Goal: Task Accomplishment & Management: Use online tool/utility

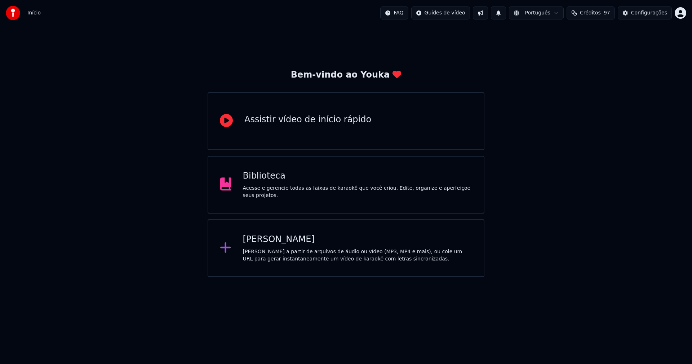
click at [270, 182] on div "Biblioteca" at bounding box center [358, 176] width 230 height 12
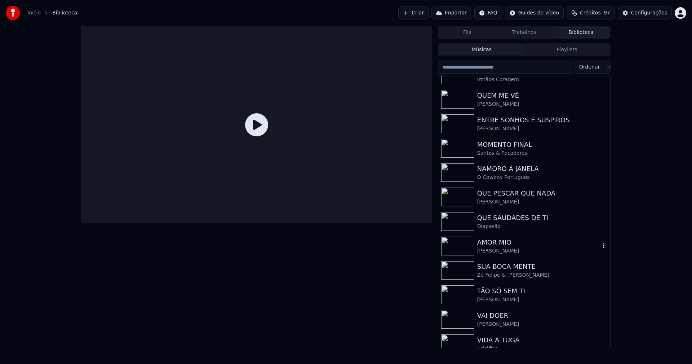
scroll to position [168, 0]
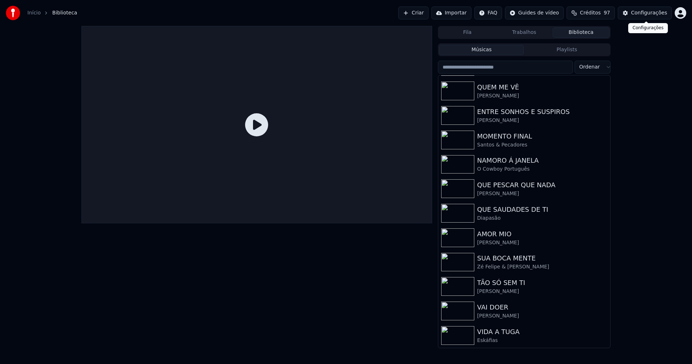
click at [654, 18] on button "Configurações" at bounding box center [645, 12] width 54 height 13
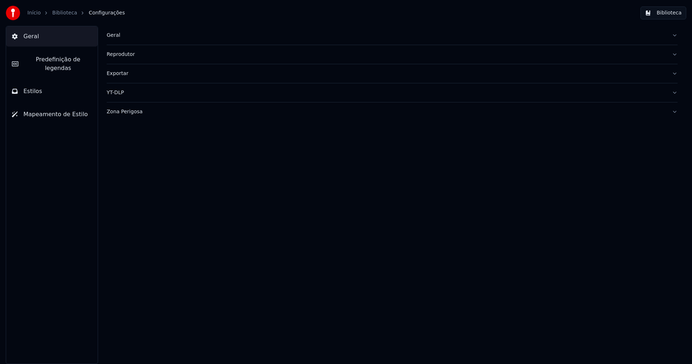
drag, startPoint x: 112, startPoint y: 35, endPoint x: 232, endPoint y: 43, distance: 120.3
click at [113, 35] on div "Geral" at bounding box center [386, 35] width 559 height 7
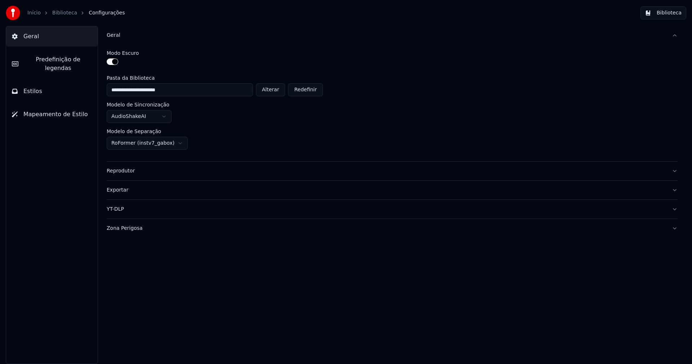
click at [275, 92] on button "Alterar" at bounding box center [271, 89] width 30 height 13
type input "**********"
click at [670, 15] on button "Biblioteca" at bounding box center [663, 12] width 46 height 13
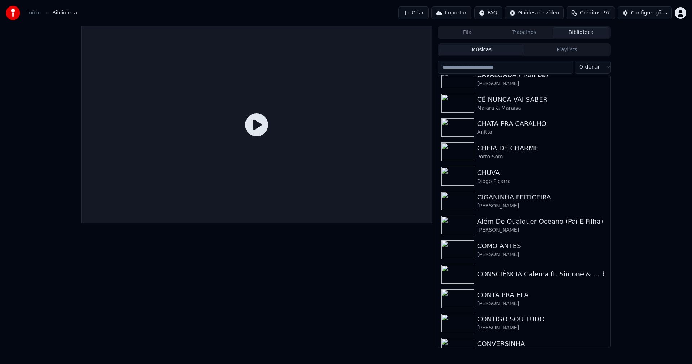
scroll to position [1946, 0]
click at [515, 298] on div "CONTA PRA ELA" at bounding box center [538, 294] width 123 height 10
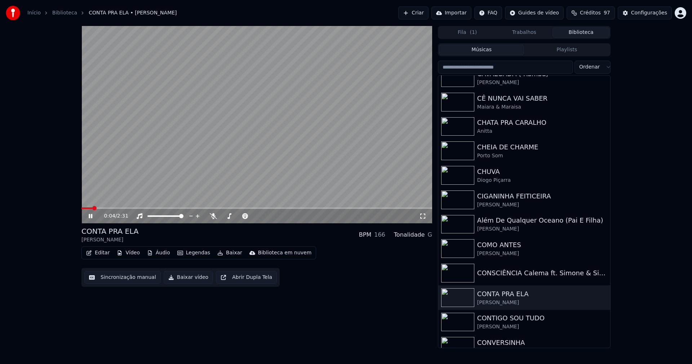
click at [89, 215] on icon at bounding box center [95, 216] width 17 height 6
click at [134, 254] on button "Vídeo" at bounding box center [128, 253] width 29 height 10
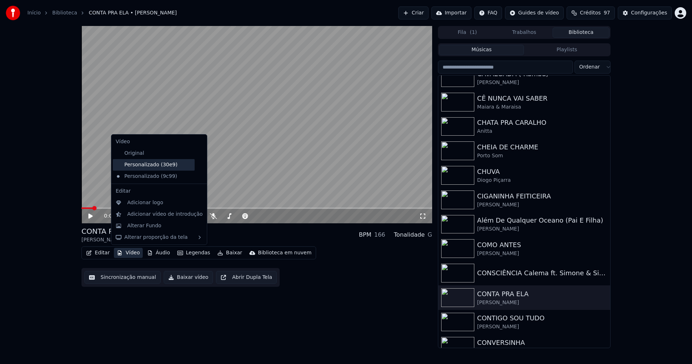
click at [170, 165] on div "Personalizado (30e9)" at bounding box center [154, 165] width 82 height 12
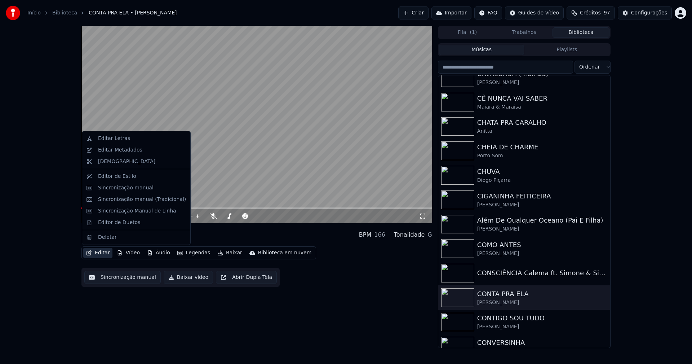
click at [103, 251] on button "Editar" at bounding box center [97, 253] width 29 height 10
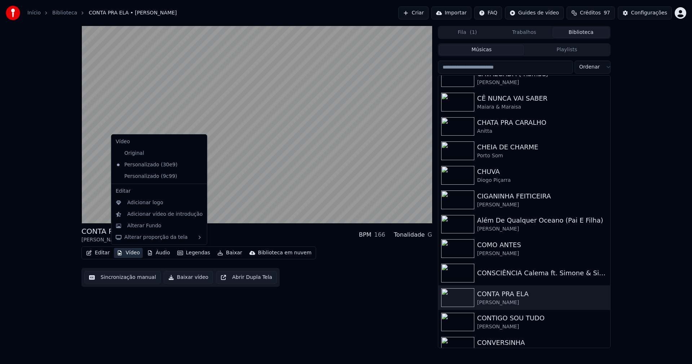
click at [197, 175] on icon at bounding box center [199, 176] width 5 height 6
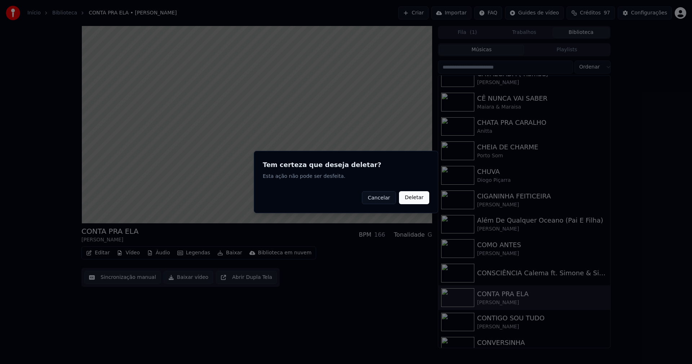
click at [413, 197] on button "Deletar" at bounding box center [414, 197] width 30 height 13
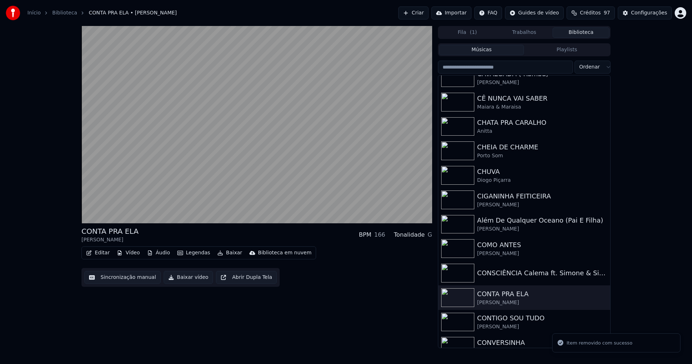
click at [140, 251] on button "Vídeo" at bounding box center [128, 253] width 29 height 10
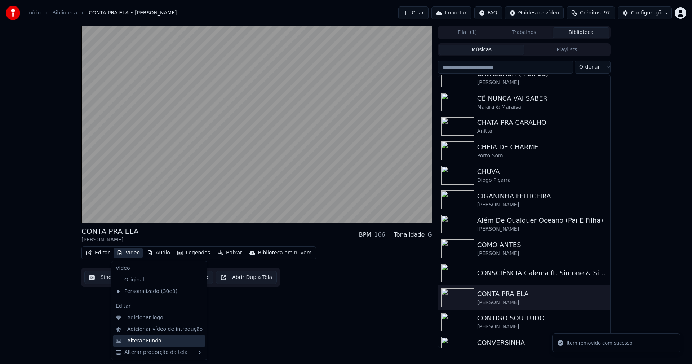
click at [156, 339] on div "Alterar Fundo" at bounding box center [144, 340] width 34 height 7
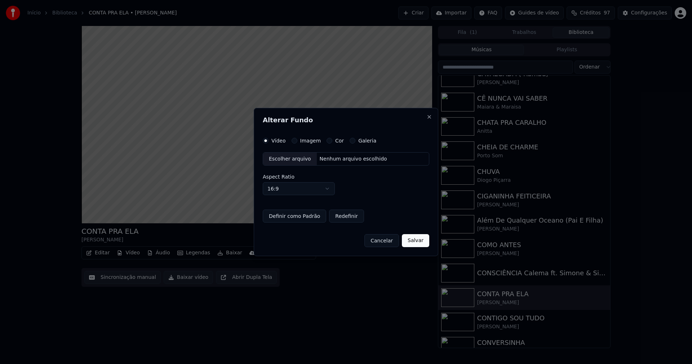
click at [293, 139] on button "Imagem" at bounding box center [295, 141] width 6 height 6
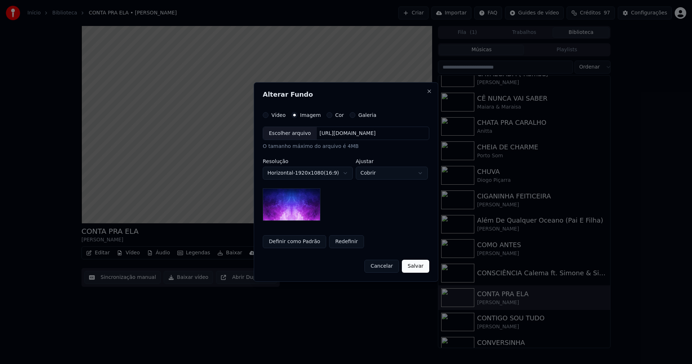
click at [293, 133] on div "Escolher arquivo" at bounding box center [290, 133] width 54 height 13
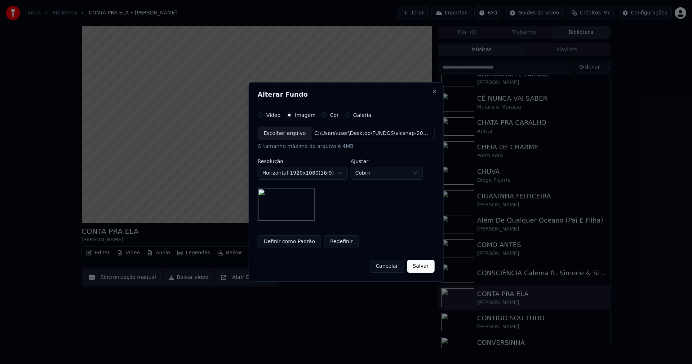
drag, startPoint x: 416, startPoint y: 267, endPoint x: 393, endPoint y: 276, distance: 24.8
click at [417, 267] on button "Salvar" at bounding box center [420, 265] width 27 height 13
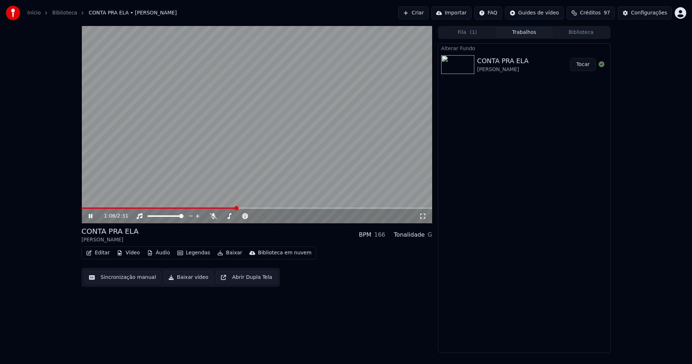
click at [583, 66] on button "Tocar" at bounding box center [583, 64] width 26 height 13
click at [137, 251] on button "Vídeo" at bounding box center [128, 253] width 29 height 10
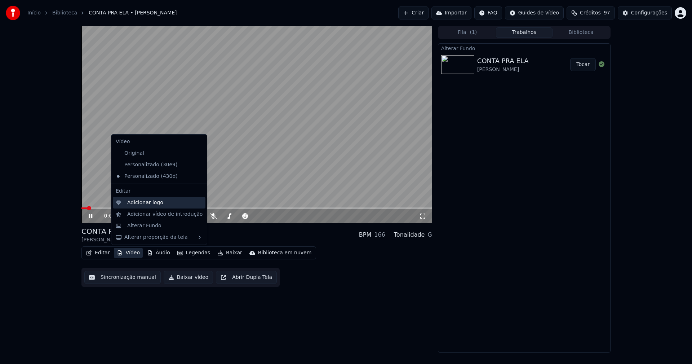
click at [143, 205] on div "Adicionar logo" at bounding box center [145, 202] width 36 height 7
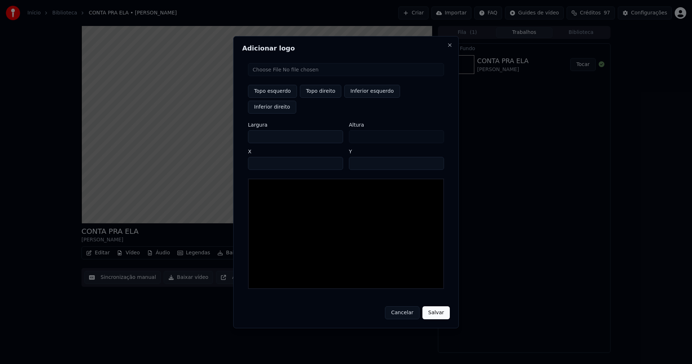
click at [277, 76] on input "file" at bounding box center [346, 69] width 196 height 13
type input "**********"
type input "***"
click at [320, 98] on button "Topo direito" at bounding box center [320, 91] width 41 height 13
type input "****"
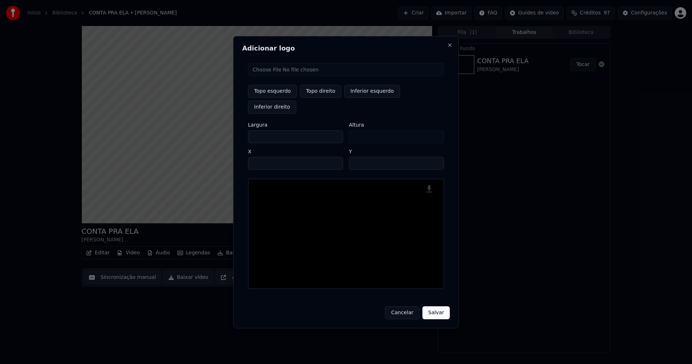
drag, startPoint x: 259, startPoint y: 129, endPoint x: 234, endPoint y: 133, distance: 25.5
click at [234, 133] on body "Início Biblioteca CONTA PRA ELA • [PERSON_NAME] Importar FAQ Guides de vídeo Cr…" at bounding box center [346, 182] width 692 height 364
type input "**"
type input "***"
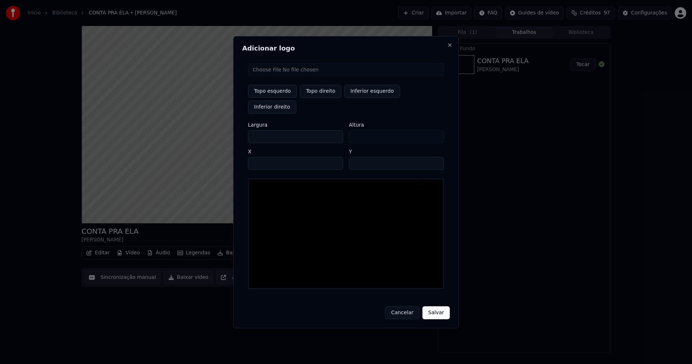
type input "***"
click at [262, 157] on input "****" at bounding box center [295, 163] width 95 height 13
type input "****"
click at [434, 157] on input "**" at bounding box center [396, 163] width 95 height 13
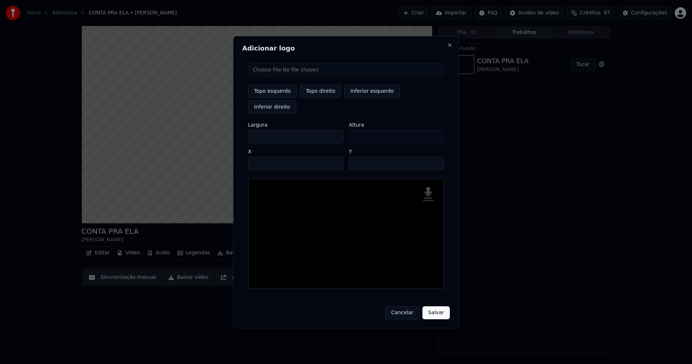
click at [434, 157] on input "**" at bounding box center [396, 163] width 95 height 13
type input "**"
click at [435, 157] on input "**" at bounding box center [396, 163] width 95 height 13
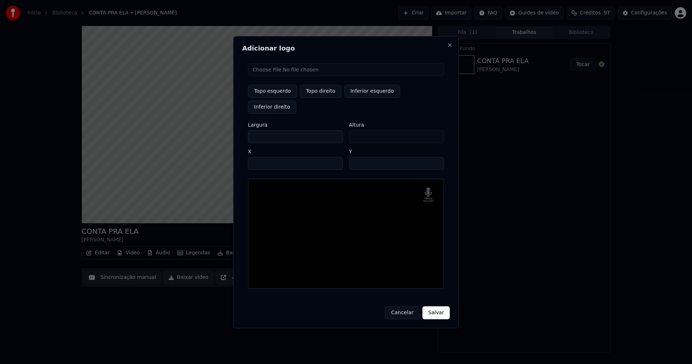
click at [437, 306] on button "Salvar" at bounding box center [435, 312] width 27 height 13
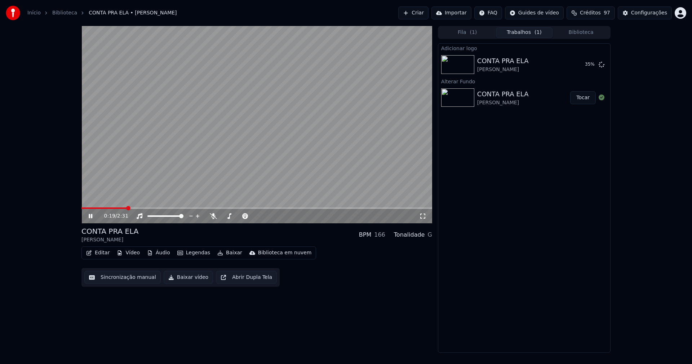
click at [422, 217] on icon at bounding box center [422, 216] width 7 height 6
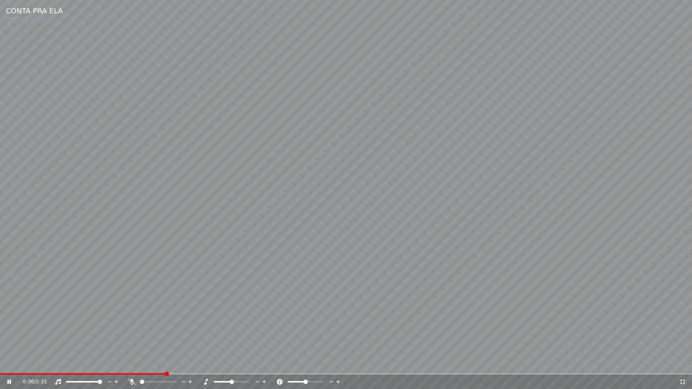
click at [684, 363] on icon at bounding box center [682, 381] width 5 height 5
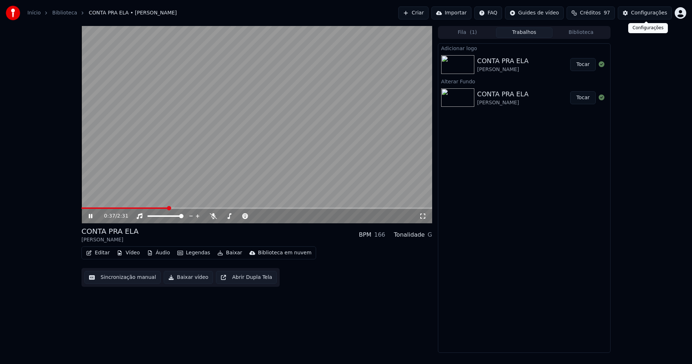
click at [656, 13] on div "Configurações" at bounding box center [649, 12] width 36 height 7
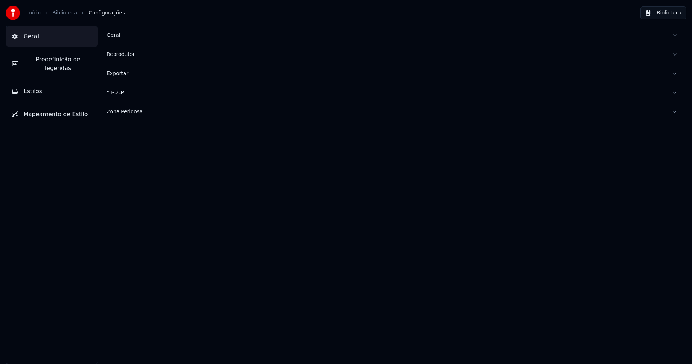
click at [59, 59] on span "Predefinição de legendas" at bounding box center [58, 63] width 68 height 17
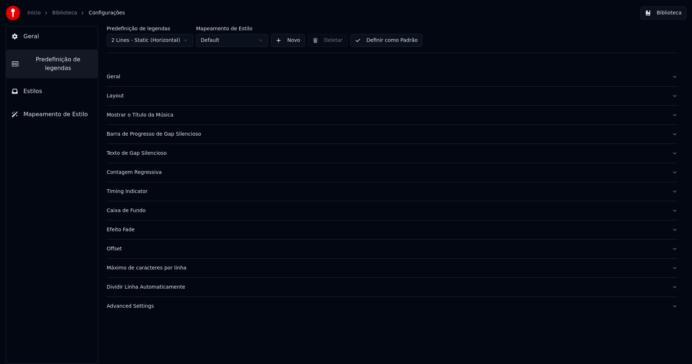
drag, startPoint x: 139, startPoint y: 309, endPoint x: 146, endPoint y: 306, distance: 7.0
click at [140, 308] on div "Advanced Settings" at bounding box center [386, 305] width 559 height 7
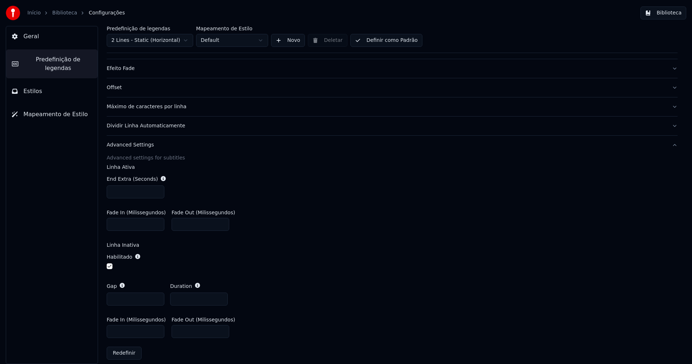
scroll to position [168, 0]
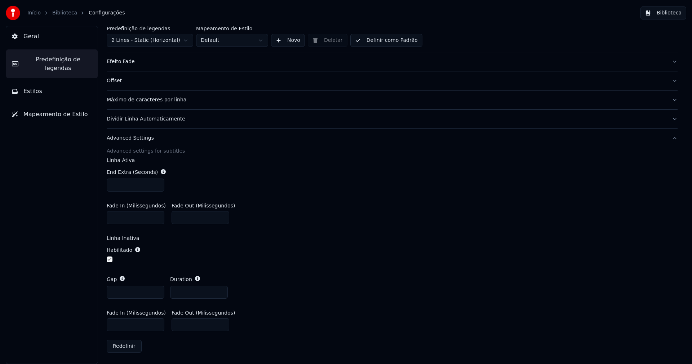
click at [117, 323] on input "***" at bounding box center [136, 324] width 58 height 13
type input "***"
click at [424, 241] on div "Habilitado" at bounding box center [392, 254] width 571 height 29
click at [681, 11] on button "Biblioteca" at bounding box center [663, 12] width 46 height 13
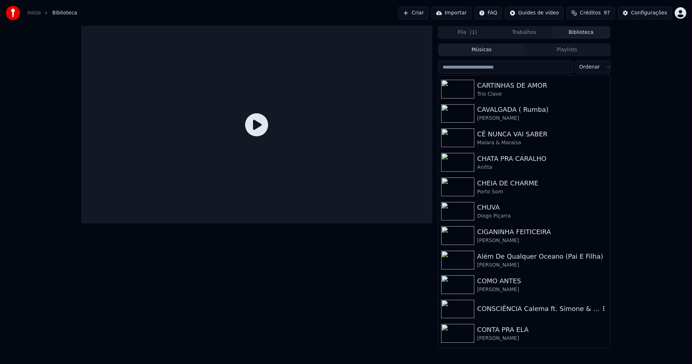
scroll to position [1946, 0]
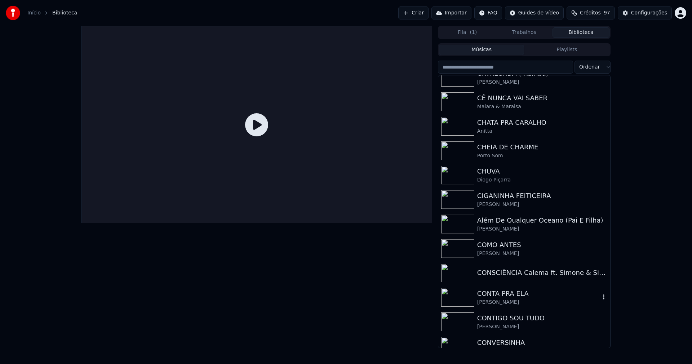
drag, startPoint x: 502, startPoint y: 297, endPoint x: 573, endPoint y: 307, distance: 71.8
click at [502, 297] on div "CONTA PRA ELA" at bounding box center [538, 293] width 123 height 10
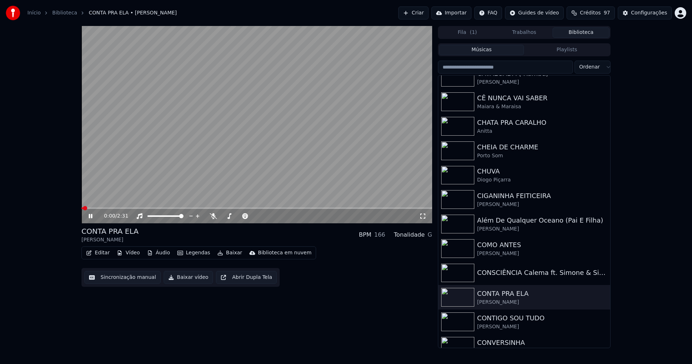
drag, startPoint x: 425, startPoint y: 218, endPoint x: 425, endPoint y: 226, distance: 8.3
click at [425, 218] on icon at bounding box center [422, 215] width 5 height 5
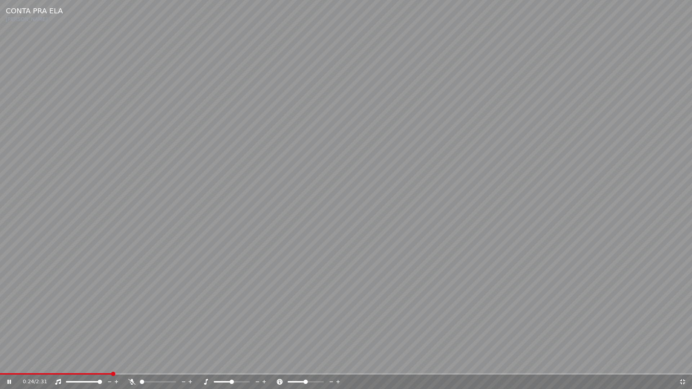
drag, startPoint x: 680, startPoint y: 383, endPoint x: 634, endPoint y: 335, distance: 66.3
click at [681, 363] on icon at bounding box center [682, 382] width 7 height 6
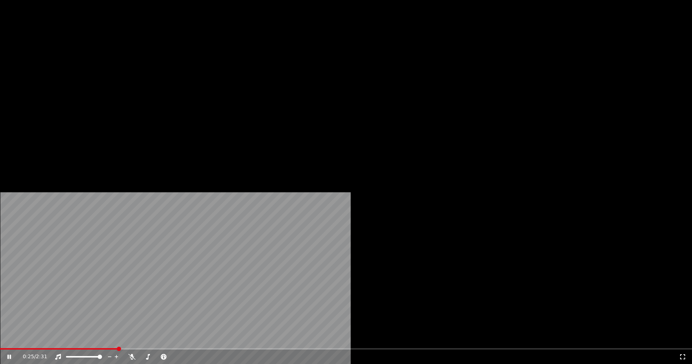
click at [102, 61] on button "Editar" at bounding box center [97, 55] width 29 height 10
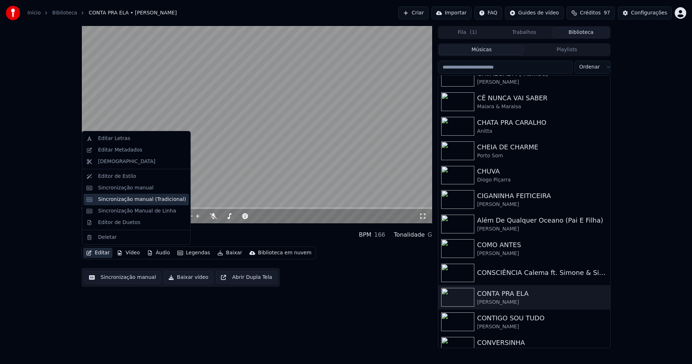
click at [135, 200] on div "Sincronização manual (Tradicional)" at bounding box center [142, 199] width 88 height 7
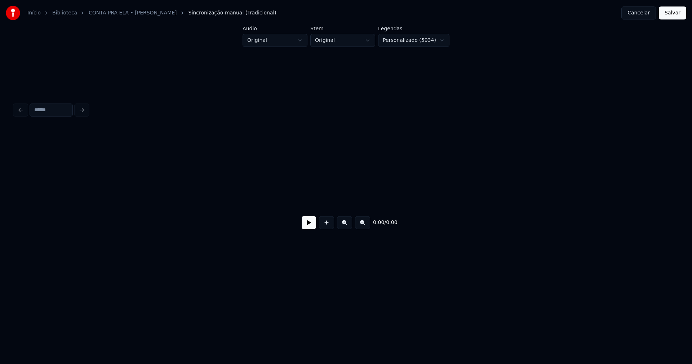
scroll to position [0, 990]
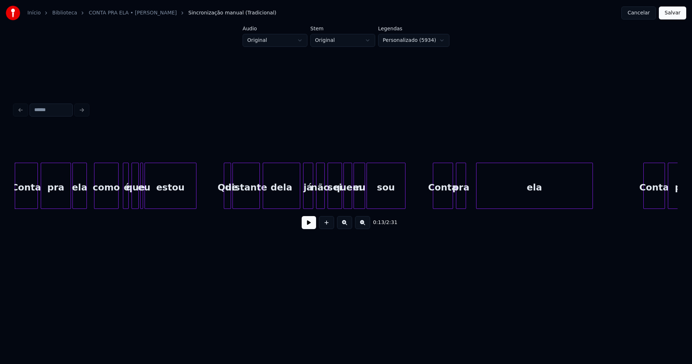
click at [86, 200] on div at bounding box center [85, 185] width 2 height 45
click at [114, 199] on div at bounding box center [113, 185] width 2 height 45
click at [122, 198] on div at bounding box center [122, 185] width 2 height 45
click at [128, 197] on div at bounding box center [129, 185] width 2 height 45
click at [122, 200] on div "é" at bounding box center [120, 187] width 9 height 49
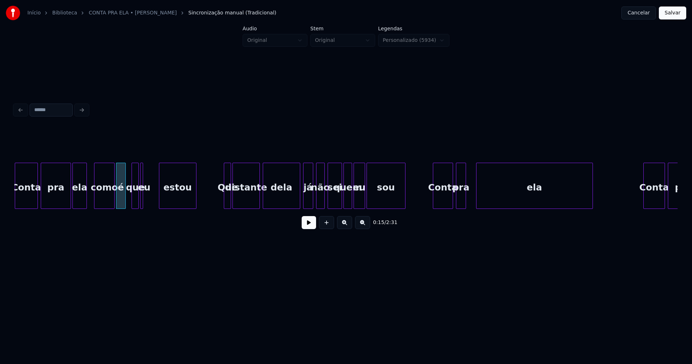
click at [161, 199] on div at bounding box center [160, 185] width 2 height 45
click at [156, 199] on div at bounding box center [156, 185] width 2 height 45
click at [297, 196] on div at bounding box center [296, 185] width 2 height 45
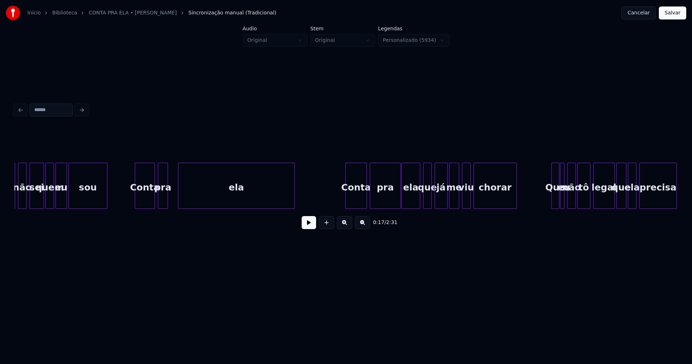
scroll to position [0, 1300]
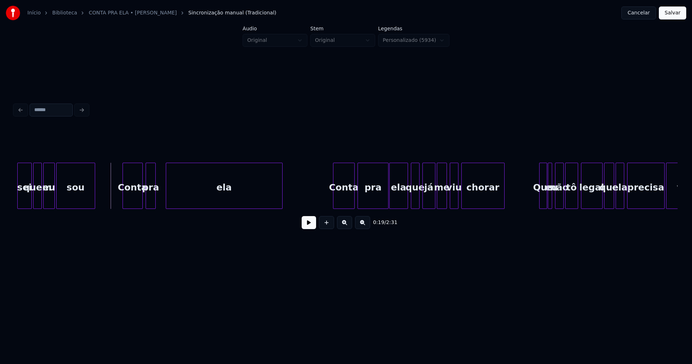
click at [304, 223] on button at bounding box center [309, 222] width 14 height 13
click at [164, 200] on div at bounding box center [164, 185] width 2 height 45
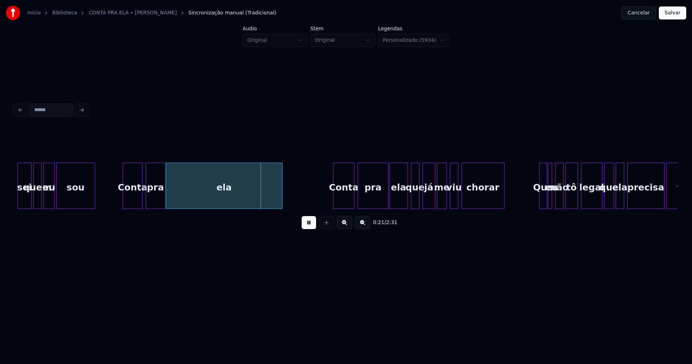
click at [124, 192] on div at bounding box center [124, 185] width 2 height 45
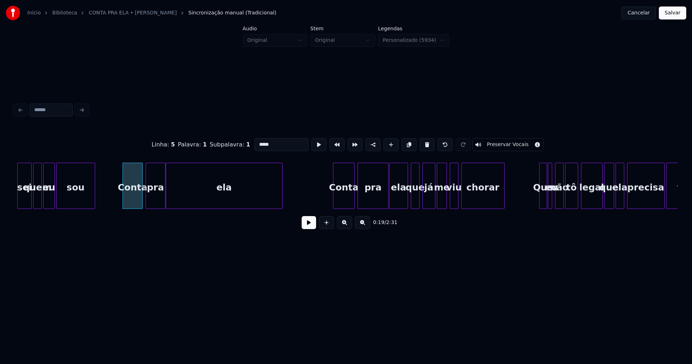
drag, startPoint x: 111, startPoint y: 194, endPoint x: 132, endPoint y: 197, distance: 21.5
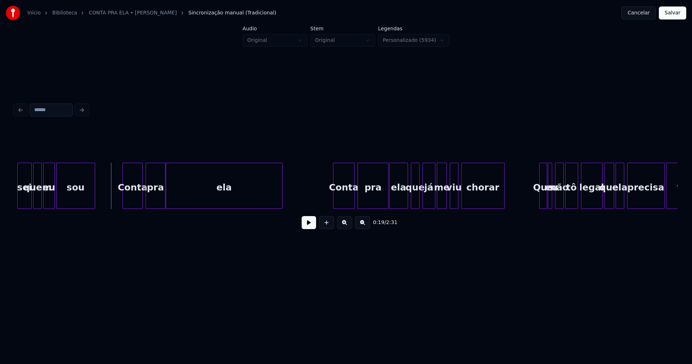
click at [303, 226] on button at bounding box center [309, 222] width 14 height 13
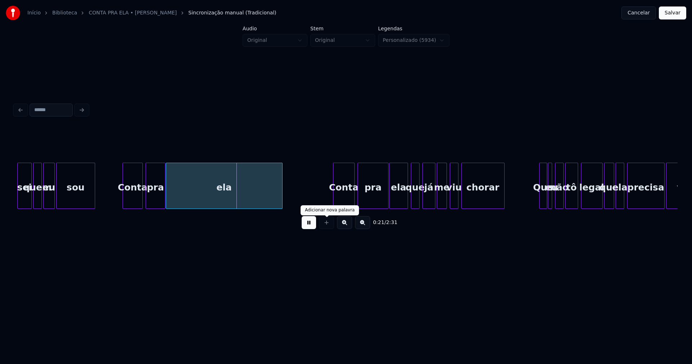
click at [309, 225] on button at bounding box center [309, 222] width 14 height 13
click at [130, 201] on div at bounding box center [130, 185] width 2 height 45
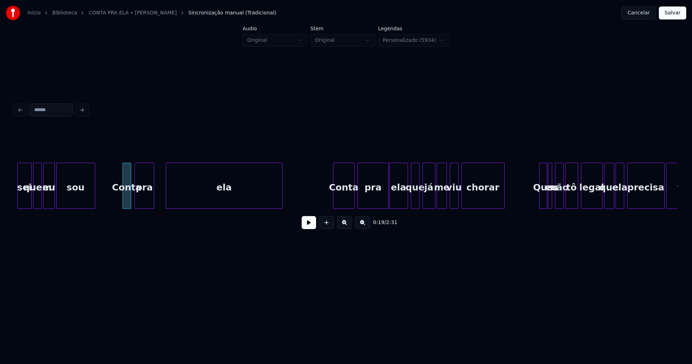
click at [140, 198] on div "pra" at bounding box center [144, 187] width 19 height 49
click at [142, 200] on div at bounding box center [142, 185] width 2 height 45
click at [147, 199] on div at bounding box center [147, 185] width 2 height 45
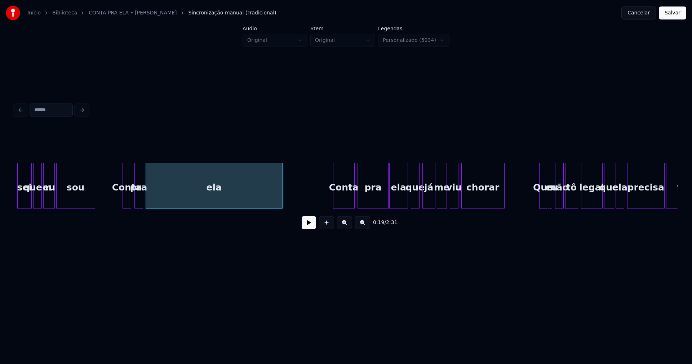
click at [306, 224] on button at bounding box center [309, 222] width 14 height 13
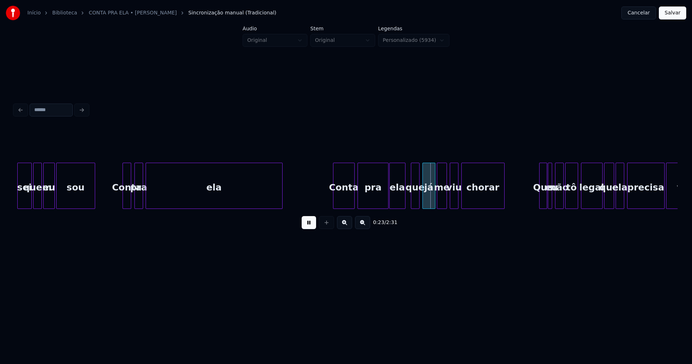
click at [404, 202] on div at bounding box center [404, 185] width 2 height 45
drag, startPoint x: 313, startPoint y: 229, endPoint x: 209, endPoint y: 213, distance: 105.0
click at [311, 228] on button at bounding box center [309, 222] width 14 height 13
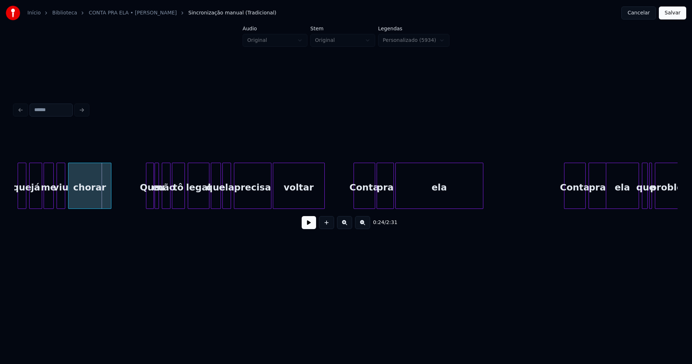
scroll to position [0, 1699]
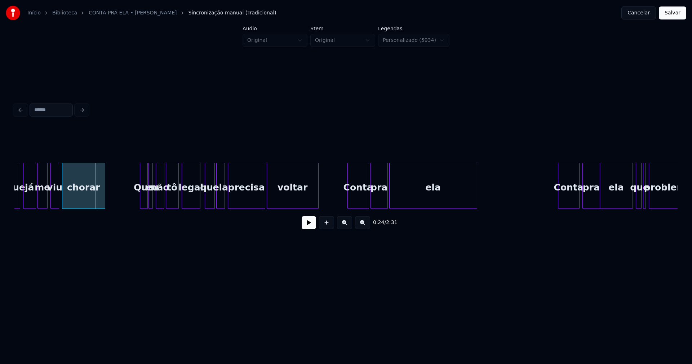
click at [199, 203] on div at bounding box center [199, 185] width 2 height 45
click at [205, 198] on div "que" at bounding box center [210, 186] width 10 height 46
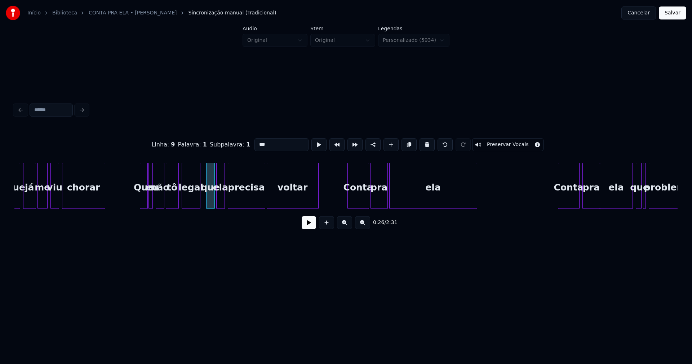
click at [206, 200] on div at bounding box center [207, 185] width 2 height 45
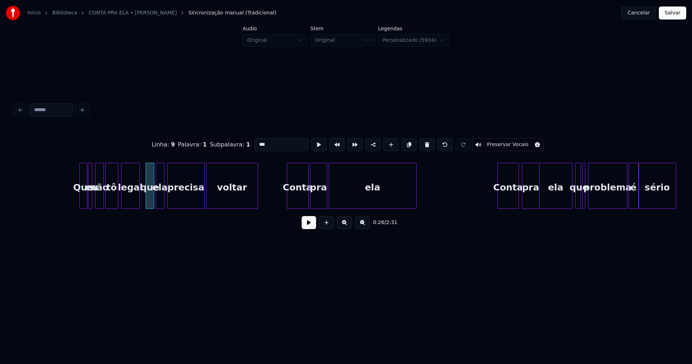
scroll to position [0, 1839]
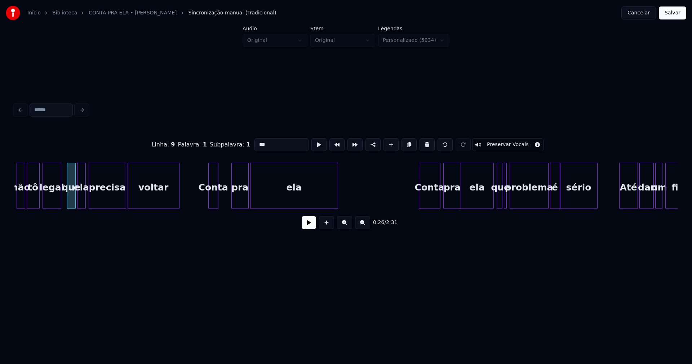
click at [218, 203] on div at bounding box center [217, 185] width 2 height 45
click at [226, 201] on div "pra" at bounding box center [228, 187] width 17 height 49
click at [228, 201] on div at bounding box center [228, 185] width 2 height 45
click at [233, 197] on div at bounding box center [233, 185] width 2 height 45
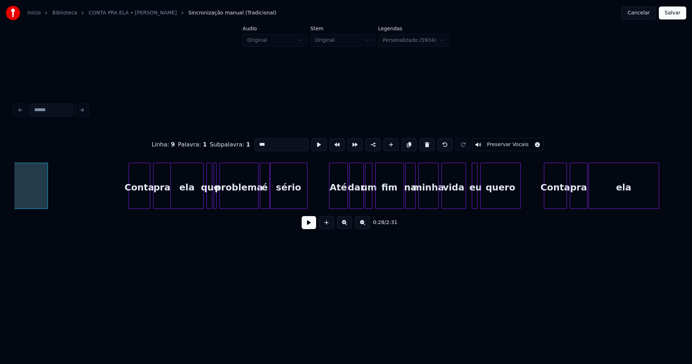
scroll to position [0, 2135]
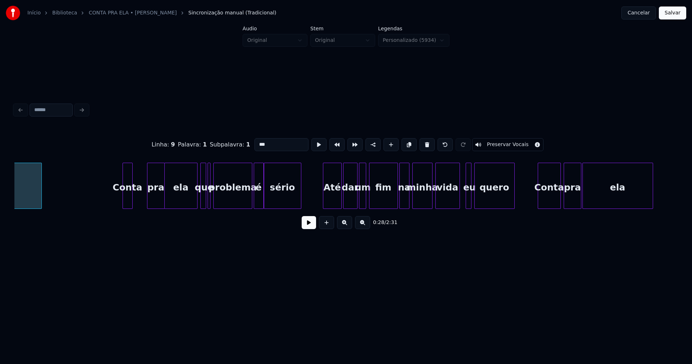
click at [132, 205] on div "Conta" at bounding box center [128, 186] width 10 height 46
click at [143, 203] on div "pra" at bounding box center [142, 187] width 17 height 49
click at [143, 200] on div at bounding box center [142, 185] width 2 height 45
click at [146, 199] on div at bounding box center [147, 185] width 2 height 45
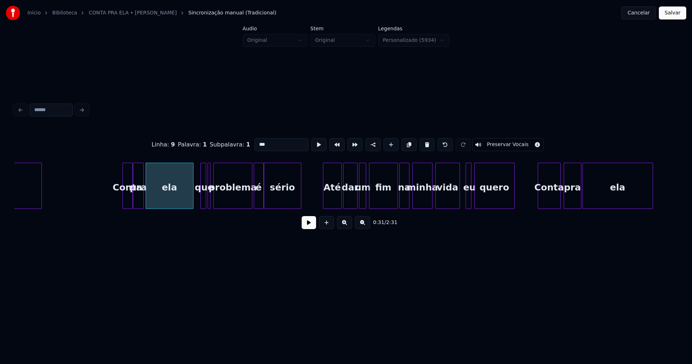
click at [192, 198] on div at bounding box center [192, 185] width 2 height 45
click at [225, 194] on div at bounding box center [225, 185] width 2 height 45
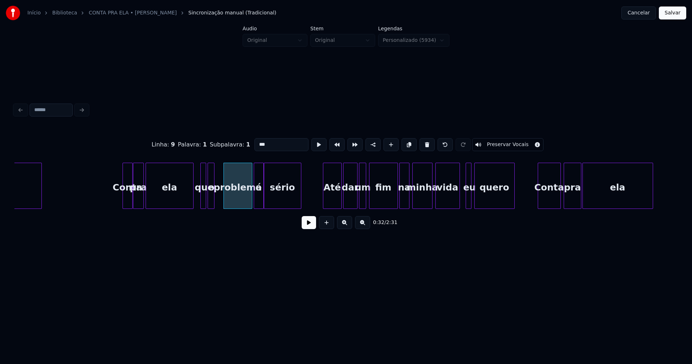
click at [214, 195] on div at bounding box center [213, 185] width 2 height 45
click at [210, 198] on div at bounding box center [210, 185] width 2 height 45
click at [217, 197] on div "o" at bounding box center [218, 187] width 7 height 49
click at [205, 201] on div "que" at bounding box center [203, 187] width 7 height 49
click at [210, 198] on div at bounding box center [210, 185] width 2 height 45
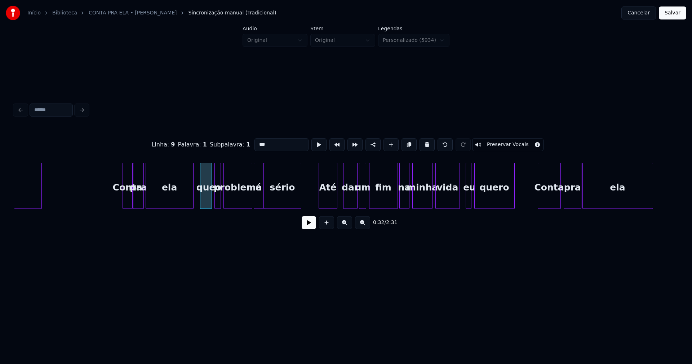
click at [332, 207] on div "ela [PERSON_NAME] pra ela que o problema é sério Até dar um fim na minha vida e…" at bounding box center [345, 186] width 663 height 46
click at [341, 198] on div at bounding box center [340, 185] width 2 height 45
click at [357, 195] on div "dar" at bounding box center [350, 186] width 14 height 46
click at [352, 199] on div at bounding box center [353, 185] width 2 height 45
click at [356, 198] on div at bounding box center [356, 185] width 2 height 45
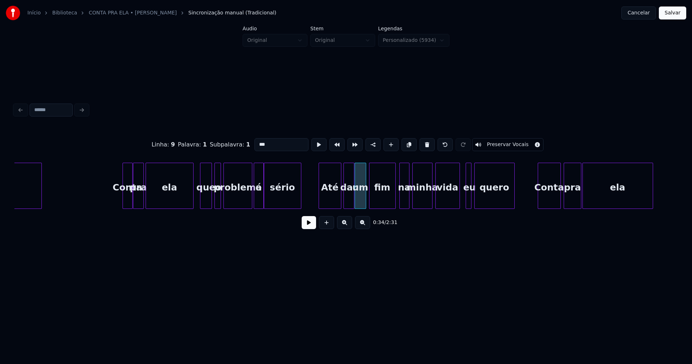
click at [394, 198] on div at bounding box center [394, 185] width 2 height 45
click at [448, 197] on div at bounding box center [449, 185] width 2 height 45
click at [457, 197] on div at bounding box center [458, 185] width 2 height 45
click at [460, 197] on div "eu" at bounding box center [459, 187] width 14 height 49
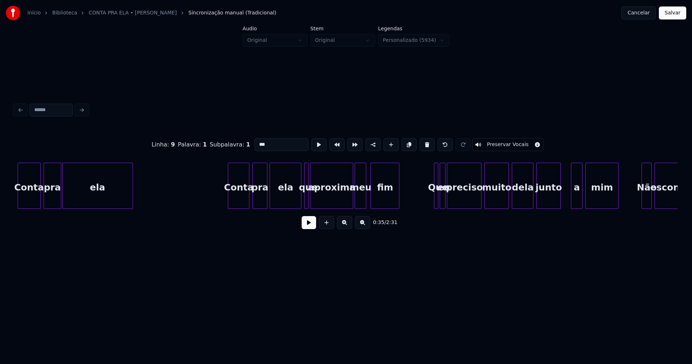
scroll to position [0, 2673]
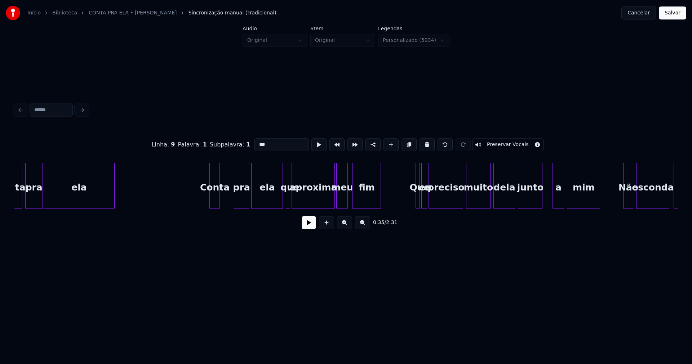
click at [219, 205] on div "Conta" at bounding box center [214, 186] width 10 height 46
click at [229, 204] on div "pra" at bounding box center [228, 187] width 14 height 49
click at [230, 202] on div at bounding box center [230, 185] width 2 height 45
click at [261, 194] on div "ela" at bounding box center [264, 187] width 31 height 49
click at [234, 204] on div at bounding box center [234, 185] width 2 height 45
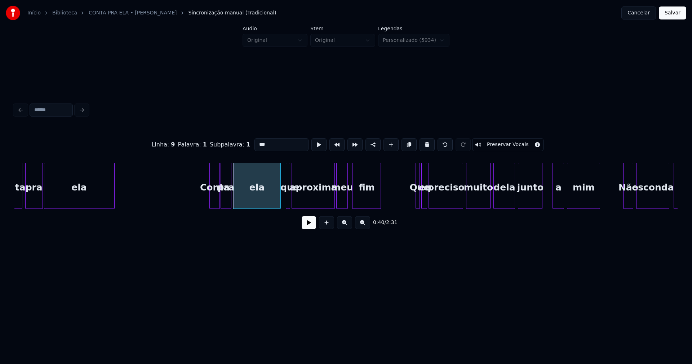
click at [310, 227] on button at bounding box center [309, 222] width 14 height 13
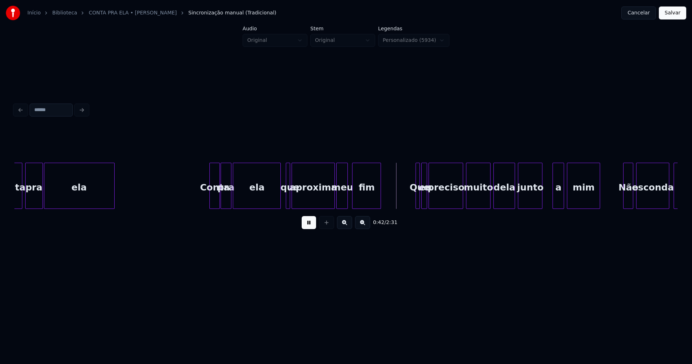
drag, startPoint x: 184, startPoint y: 200, endPoint x: 244, endPoint y: 188, distance: 61.1
click at [310, 224] on button at bounding box center [309, 222] width 14 height 13
click at [301, 194] on div at bounding box center [300, 185] width 2 height 45
click at [290, 197] on div "que" at bounding box center [289, 187] width 7 height 49
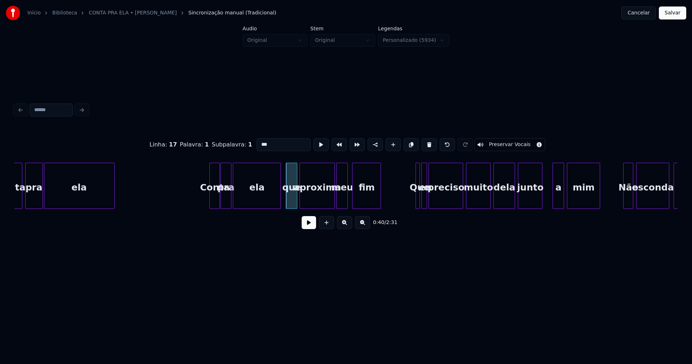
click at [296, 195] on div at bounding box center [296, 185] width 2 height 45
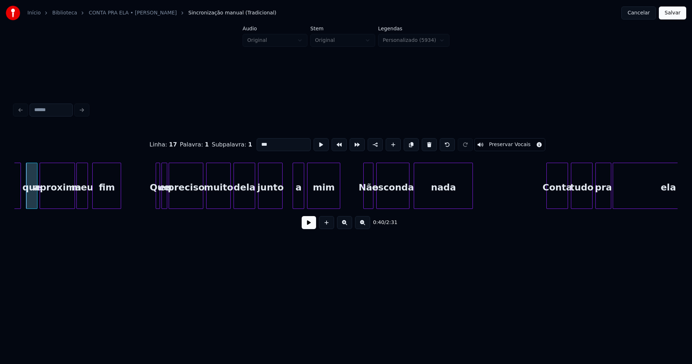
scroll to position [0, 2945]
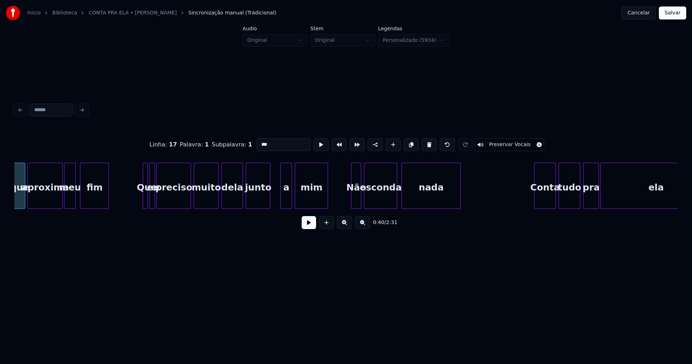
click at [144, 192] on div at bounding box center [144, 185] width 2 height 45
click at [240, 197] on div at bounding box center [240, 185] width 2 height 45
click at [248, 201] on div at bounding box center [249, 185] width 2 height 45
click at [244, 199] on div at bounding box center [242, 185] width 2 height 45
click at [347, 196] on div at bounding box center [347, 185] width 2 height 45
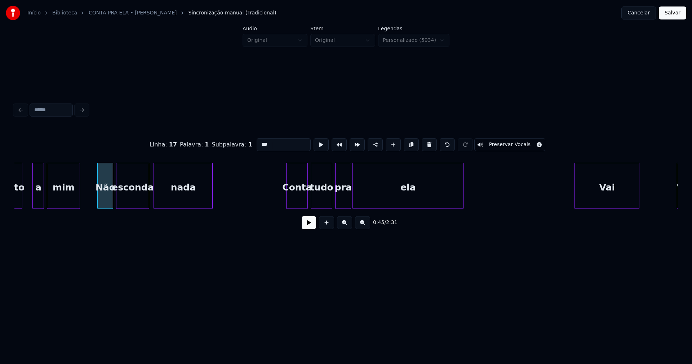
scroll to position [0, 3235]
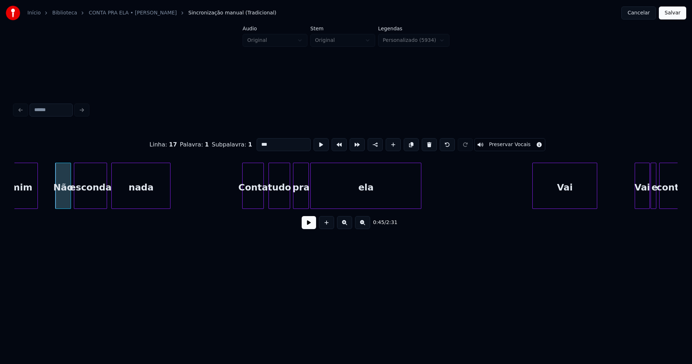
click at [252, 200] on div "Conta" at bounding box center [253, 187] width 21 height 49
drag, startPoint x: 234, startPoint y: 196, endPoint x: 286, endPoint y: 219, distance: 57.1
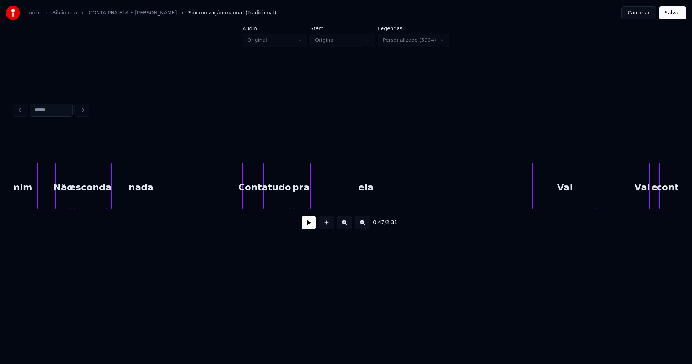
click at [310, 226] on button at bounding box center [309, 222] width 14 height 13
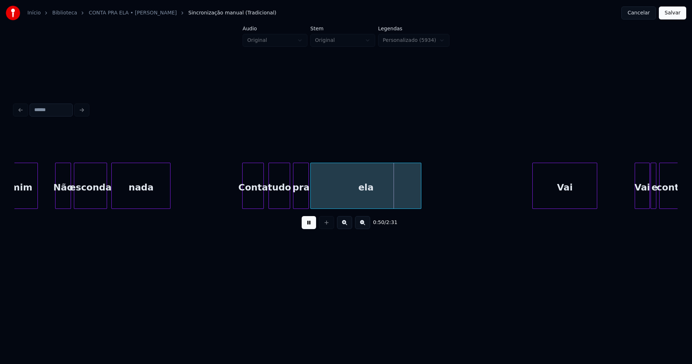
click at [309, 227] on button at bounding box center [309, 222] width 14 height 13
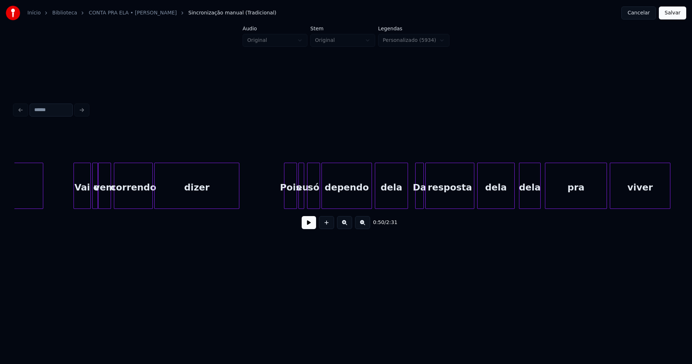
scroll to position [0, 4645]
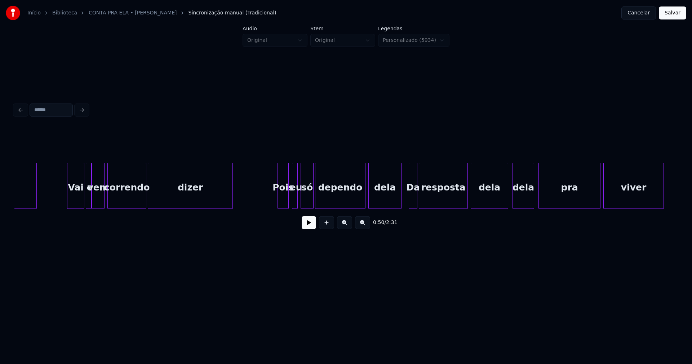
click at [287, 205] on div at bounding box center [287, 185] width 2 height 45
click at [290, 205] on div at bounding box center [290, 185] width 2 height 45
click at [395, 203] on div at bounding box center [395, 185] width 2 height 45
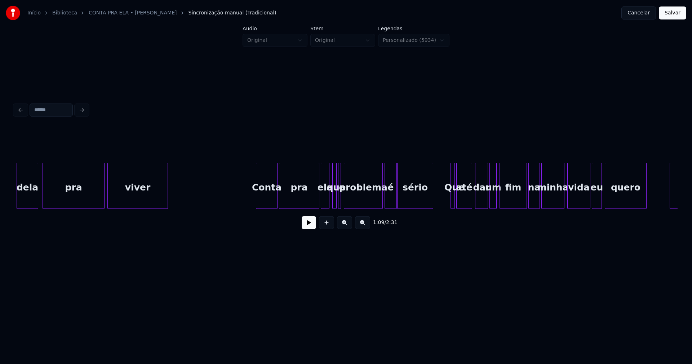
scroll to position [0, 5146]
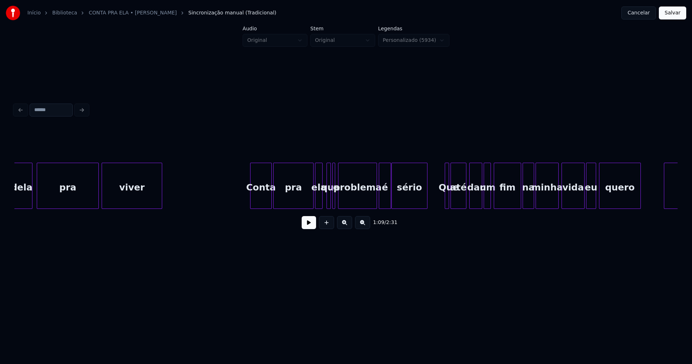
click at [321, 201] on div at bounding box center [321, 185] width 2 height 45
click at [303, 209] on div "dela pra viver Conta pra ela que o problema é sério Que até dar um fim na minha…" at bounding box center [345, 186] width 663 height 46
click at [307, 209] on div "dela pra viver Conta pra ela que o problema é sério Que até dar um fim na minha…" at bounding box center [345, 186] width 663 height 46
click at [353, 195] on div at bounding box center [353, 185] width 2 height 45
click at [340, 199] on div at bounding box center [339, 185] width 2 height 45
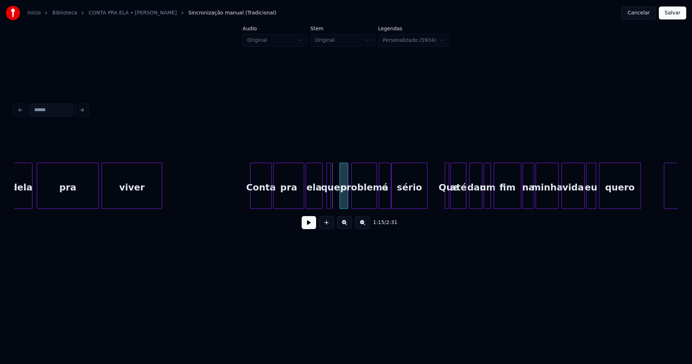
click at [344, 200] on div "o" at bounding box center [344, 187] width 8 height 49
click at [336, 199] on div at bounding box center [336, 185] width 2 height 45
click at [312, 226] on button at bounding box center [309, 222] width 14 height 13
drag, startPoint x: 311, startPoint y: 228, endPoint x: 372, endPoint y: 199, distance: 67.9
click at [311, 228] on button at bounding box center [309, 222] width 14 height 13
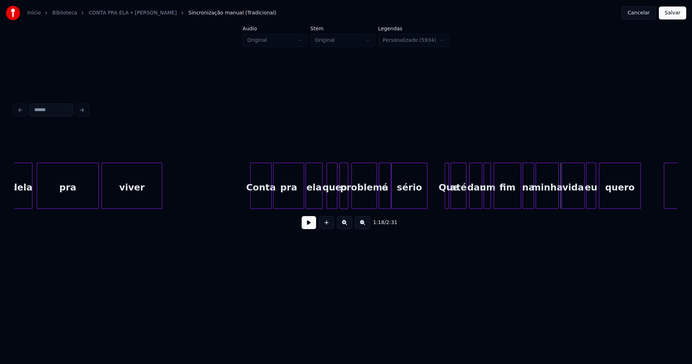
click at [391, 196] on div "sério" at bounding box center [409, 186] width 36 height 46
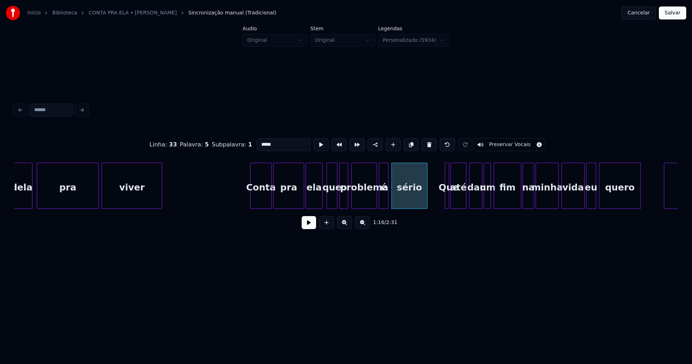
click at [387, 203] on div at bounding box center [387, 185] width 2 height 45
click at [394, 199] on div at bounding box center [395, 185] width 2 height 45
click at [390, 202] on div "é" at bounding box center [389, 187] width 9 height 49
click at [382, 201] on div at bounding box center [382, 185] width 2 height 45
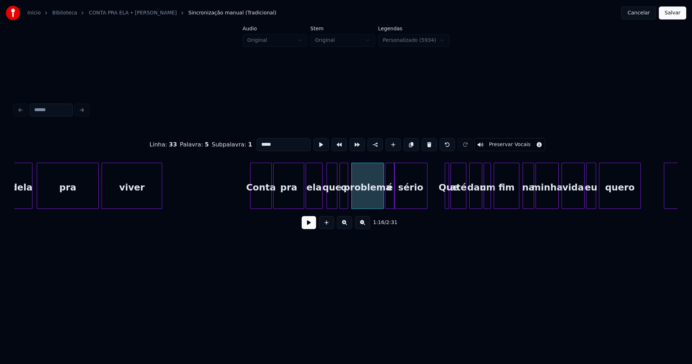
click at [518, 200] on div at bounding box center [518, 185] width 2 height 45
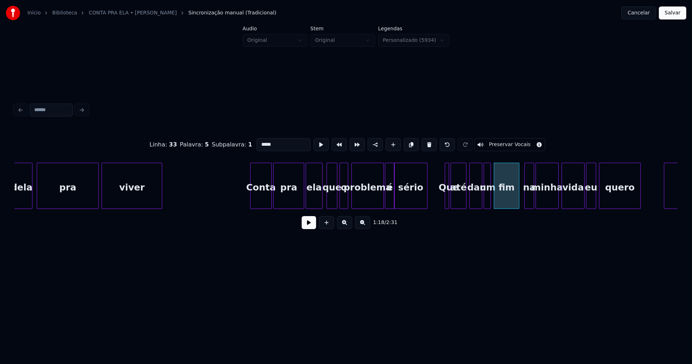
click at [525, 198] on div at bounding box center [526, 185] width 2 height 45
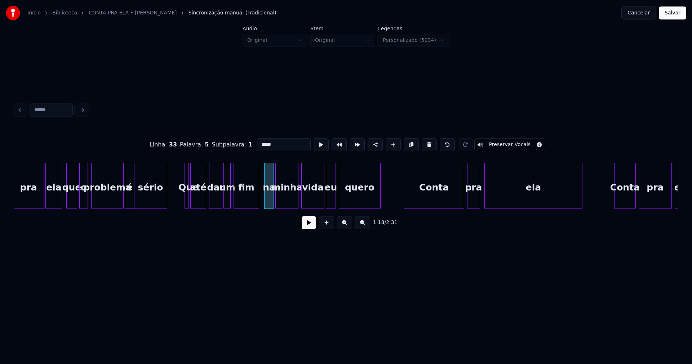
scroll to position [0, 5425]
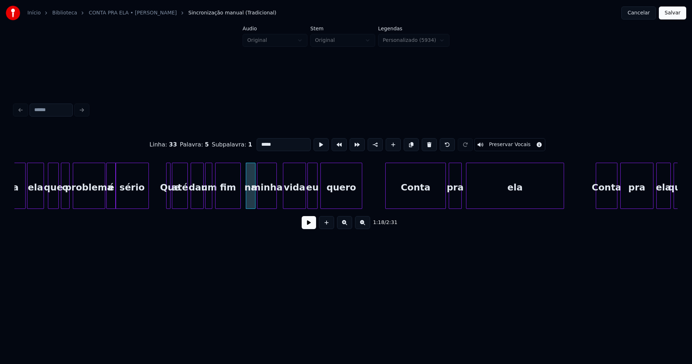
click at [276, 200] on div at bounding box center [275, 185] width 2 height 45
click at [298, 196] on div "vida" at bounding box center [294, 187] width 22 height 49
click at [296, 203] on div at bounding box center [295, 185] width 2 height 45
click at [300, 201] on div at bounding box center [299, 185] width 2 height 45
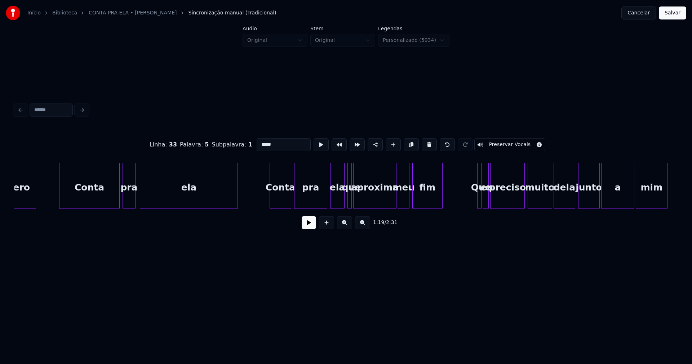
scroll to position [0, 5757]
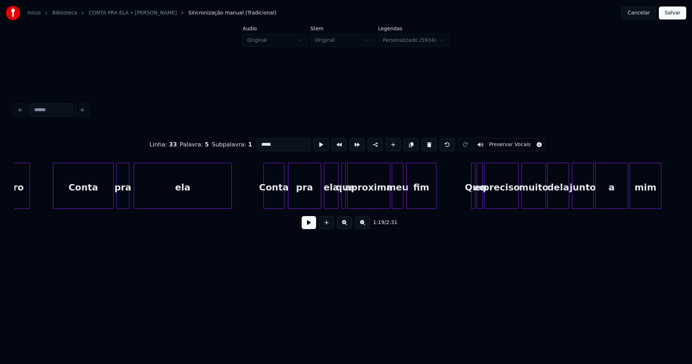
click at [282, 196] on div at bounding box center [283, 185] width 2 height 45
click at [335, 200] on div at bounding box center [335, 185] width 2 height 45
click at [356, 198] on div at bounding box center [356, 185] width 2 height 45
click at [348, 200] on div "que" at bounding box center [346, 187] width 7 height 49
click at [352, 197] on div at bounding box center [351, 185] width 2 height 45
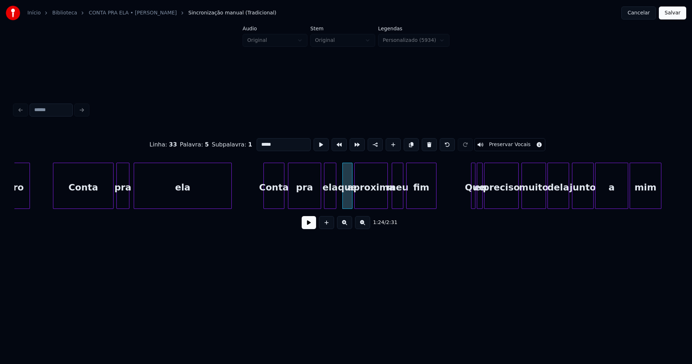
click at [387, 197] on div at bounding box center [386, 185] width 2 height 45
click at [391, 199] on div at bounding box center [391, 185] width 2 height 45
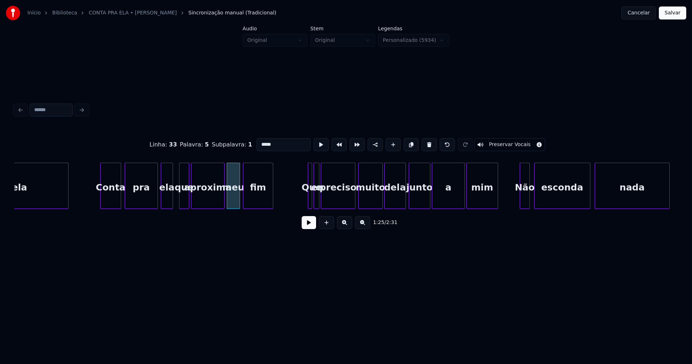
scroll to position [0, 5939]
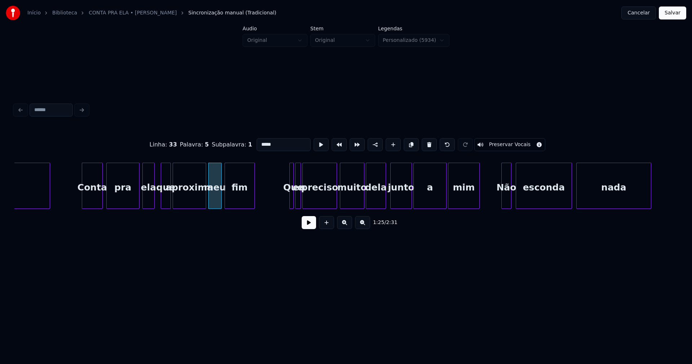
click at [384, 201] on div at bounding box center [384, 185] width 2 height 45
click at [404, 200] on div at bounding box center [405, 185] width 2 height 45
click at [423, 196] on div "a" at bounding box center [425, 187] width 32 height 49
click at [390, 201] on div "junto" at bounding box center [398, 186] width 16 height 46
click at [393, 201] on div at bounding box center [394, 185] width 2 height 45
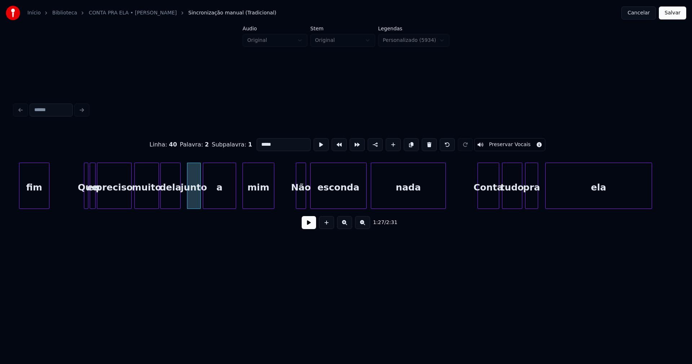
scroll to position [0, 6162]
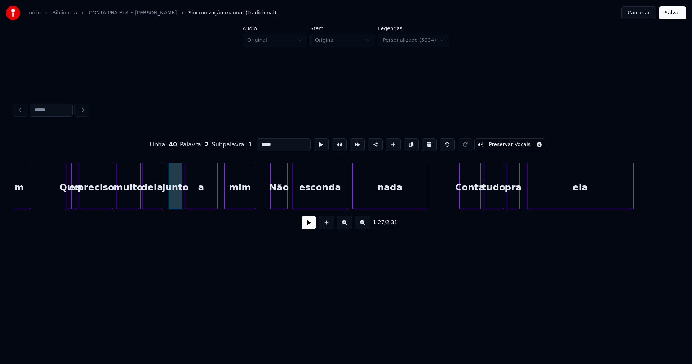
click at [272, 197] on div at bounding box center [272, 185] width 2 height 45
click at [317, 196] on div "esconda" at bounding box center [316, 187] width 55 height 49
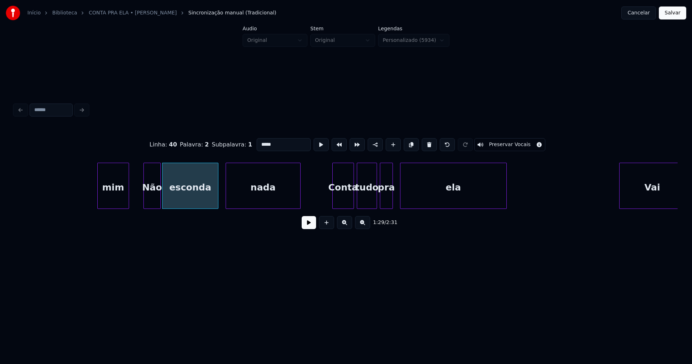
scroll to position [0, 6471]
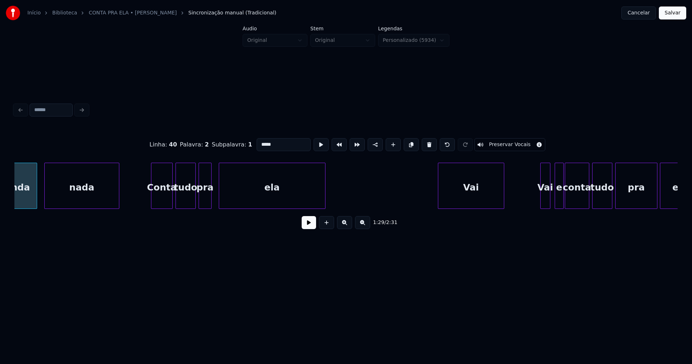
click at [207, 197] on div "pra" at bounding box center [205, 187] width 12 height 49
click at [215, 196] on div at bounding box center [214, 185] width 2 height 45
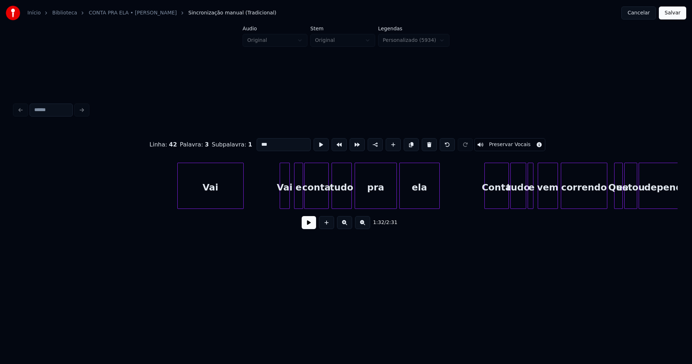
scroll to position [0, 6840]
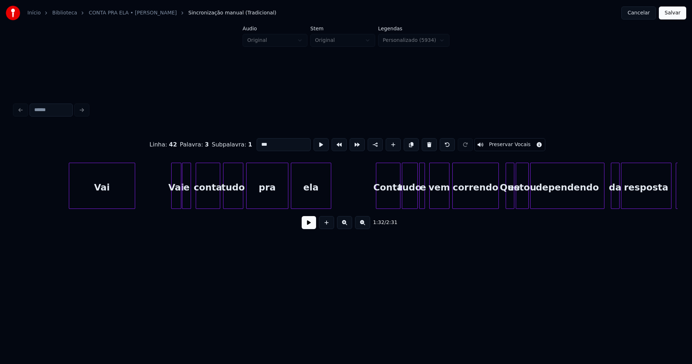
click at [187, 199] on div "e" at bounding box center [186, 187] width 8 height 49
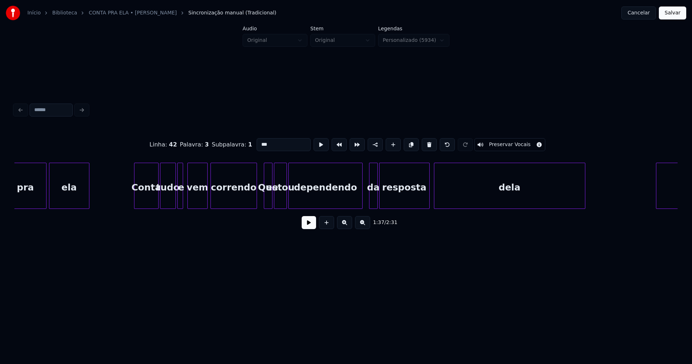
scroll to position [0, 7088]
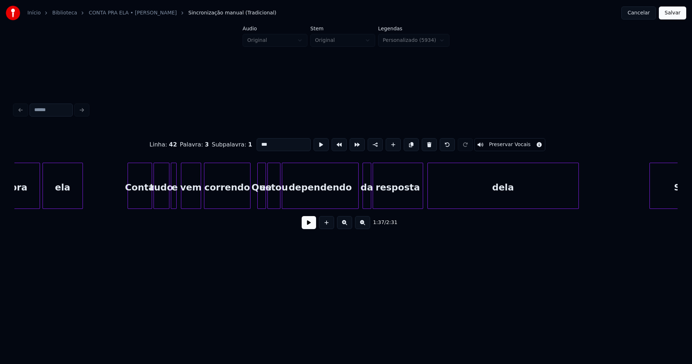
click at [356, 195] on div at bounding box center [357, 185] width 2 height 45
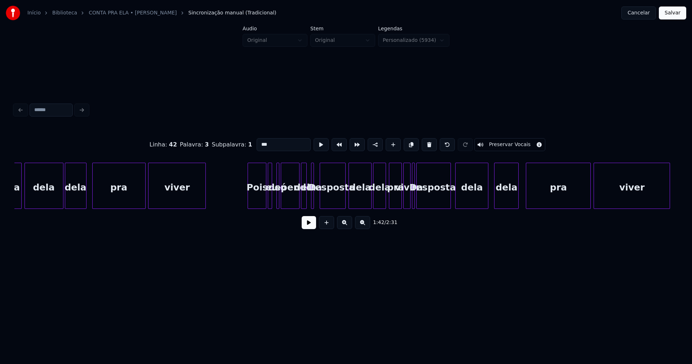
scroll to position [0, 8224]
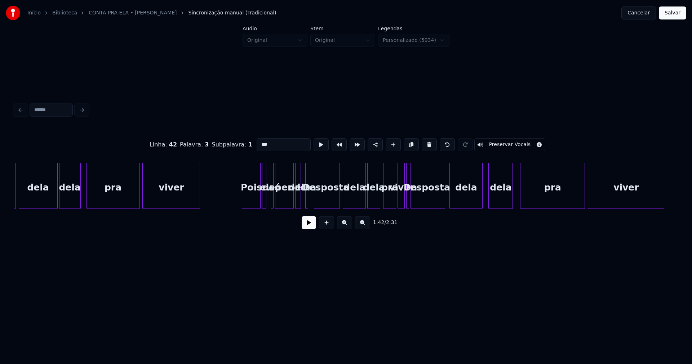
click at [264, 197] on div at bounding box center [265, 185] width 2 height 45
click at [271, 197] on div at bounding box center [272, 185] width 2 height 45
type input "**"
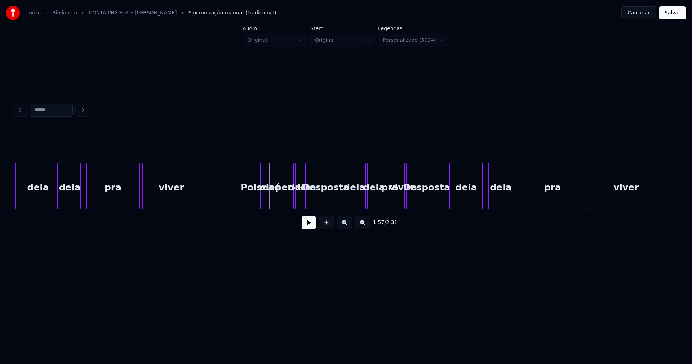
click at [273, 194] on div at bounding box center [274, 185] width 2 height 45
click at [269, 195] on div at bounding box center [270, 185] width 2 height 45
click at [268, 198] on div at bounding box center [267, 185] width 2 height 45
click at [298, 200] on div at bounding box center [296, 185] width 2 height 45
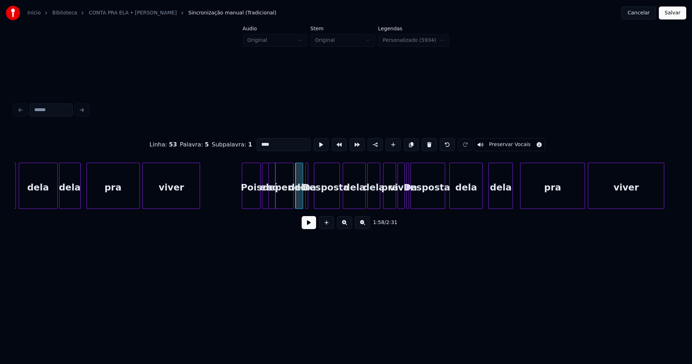
click at [301, 204] on div at bounding box center [302, 185] width 2 height 45
drag, startPoint x: 234, startPoint y: 198, endPoint x: 250, endPoint y: 200, distance: 16.7
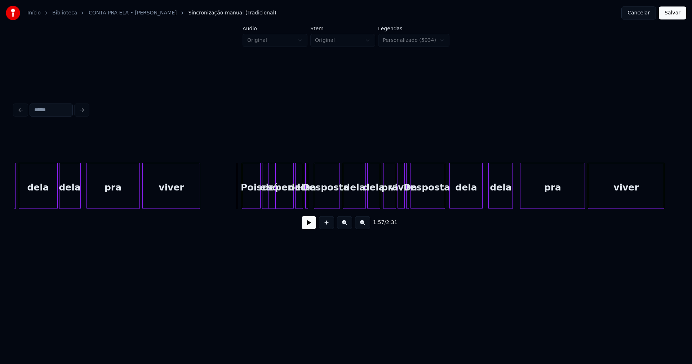
click at [309, 228] on button at bounding box center [309, 222] width 14 height 13
click at [313, 225] on button at bounding box center [309, 222] width 14 height 13
click at [299, 198] on div "dela" at bounding box center [298, 187] width 7 height 49
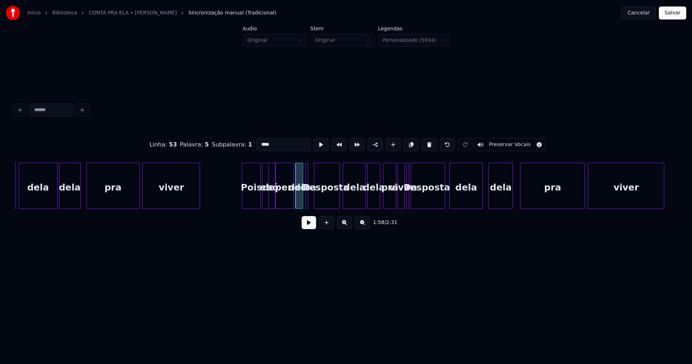
click at [307, 198] on div at bounding box center [307, 185] width 2 height 45
click at [328, 199] on div "resposta" at bounding box center [326, 187] width 25 height 49
click at [280, 200] on div "dependo" at bounding box center [284, 187] width 18 height 49
click at [307, 200] on div at bounding box center [307, 185] width 2 height 45
click at [297, 198] on div at bounding box center [296, 185] width 2 height 45
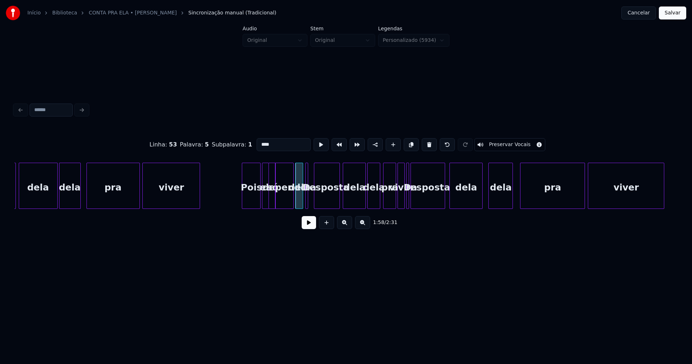
click at [308, 198] on div "Da" at bounding box center [309, 187] width 7 height 49
click at [423, 143] on button at bounding box center [429, 144] width 15 height 13
type input "****"
click at [302, 198] on div "dela" at bounding box center [301, 187] width 7 height 49
click at [304, 199] on div "dela" at bounding box center [300, 186] width 8 height 46
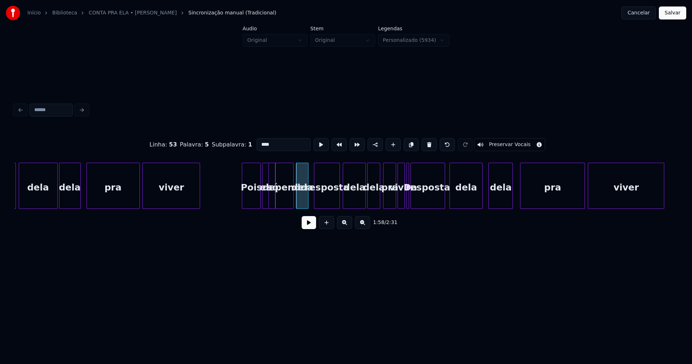
click at [307, 197] on div at bounding box center [307, 185] width 2 height 45
click at [312, 223] on button at bounding box center [309, 222] width 14 height 13
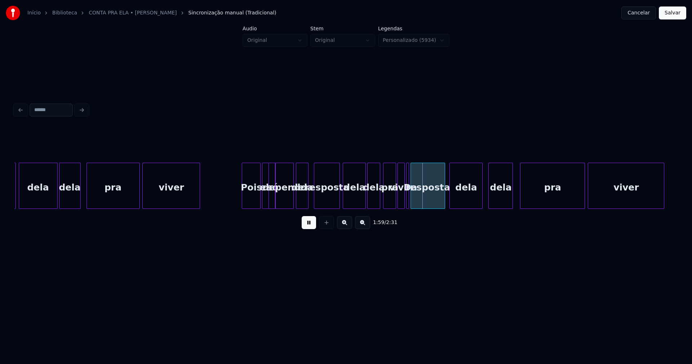
click at [329, 196] on div "resposta" at bounding box center [326, 187] width 25 height 49
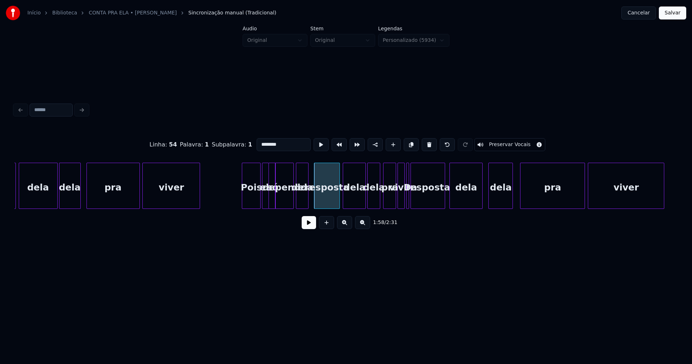
click at [255, 201] on div "Pois" at bounding box center [251, 187] width 18 height 49
type input "****"
click at [309, 228] on button at bounding box center [309, 222] width 14 height 13
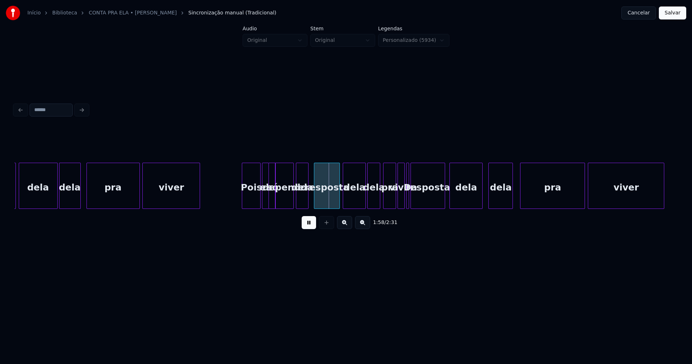
click at [310, 227] on button at bounding box center [309, 222] width 14 height 13
click at [268, 200] on div at bounding box center [267, 185] width 2 height 45
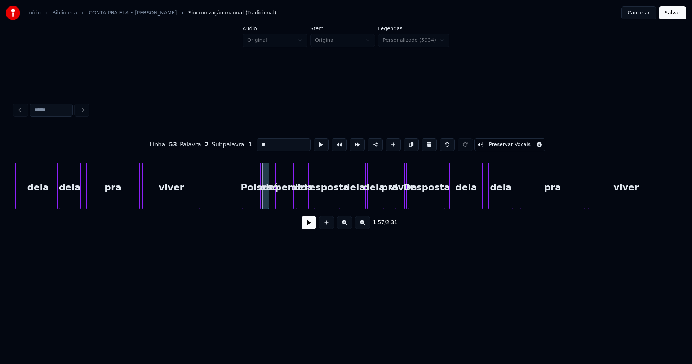
click at [273, 198] on div "só" at bounding box center [272, 187] width 7 height 49
click at [284, 199] on div "dependo" at bounding box center [284, 187] width 18 height 49
click at [308, 199] on div "dela" at bounding box center [302, 186] width 13 height 46
click at [326, 200] on div "resposta" at bounding box center [326, 187] width 25 height 49
type input "********"
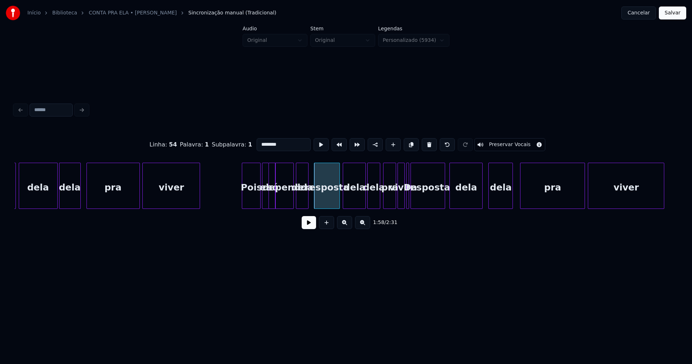
click at [641, 12] on button "Cancelar" at bounding box center [638, 12] width 35 height 13
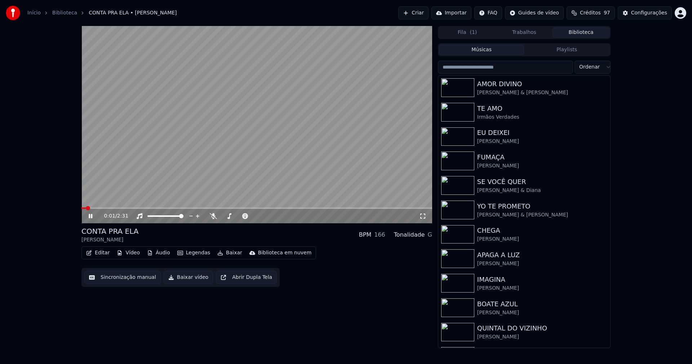
click at [89, 215] on icon at bounding box center [91, 216] width 4 height 4
click at [660, 11] on div "Configurações" at bounding box center [649, 12] width 36 height 7
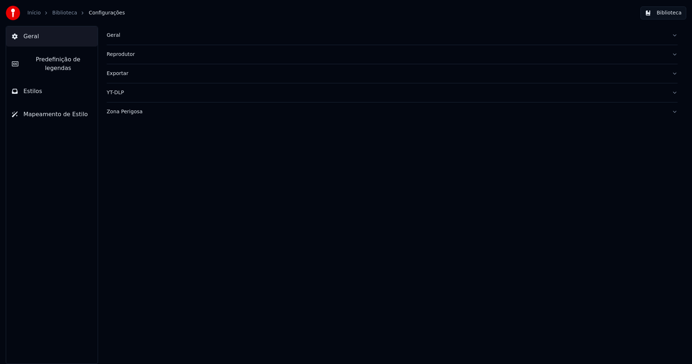
click at [669, 14] on button "Biblioteca" at bounding box center [663, 12] width 46 height 13
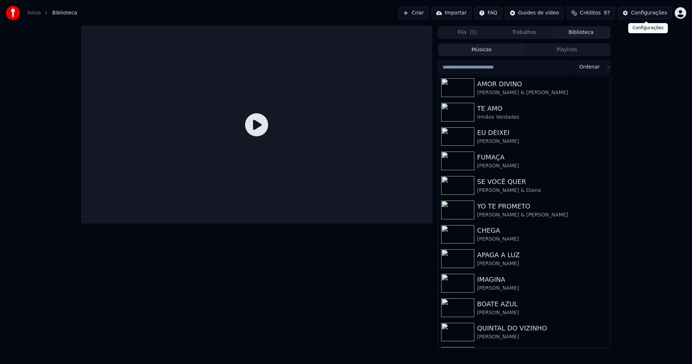
click at [648, 16] on div "Configurações" at bounding box center [649, 12] width 36 height 7
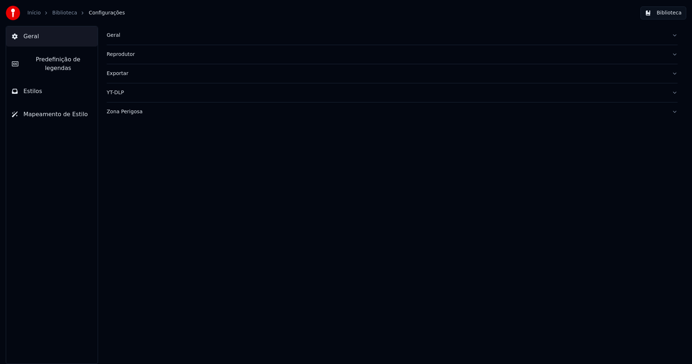
click at [116, 38] on div "Geral" at bounding box center [386, 35] width 559 height 7
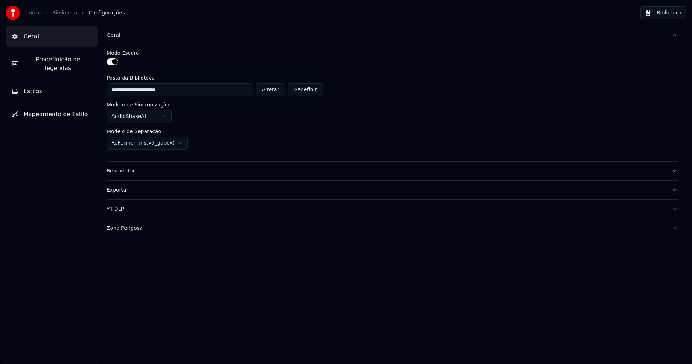
click at [277, 95] on button "Alterar" at bounding box center [271, 89] width 30 height 13
type input "**********"
click at [671, 14] on button "Biblioteca" at bounding box center [663, 12] width 46 height 13
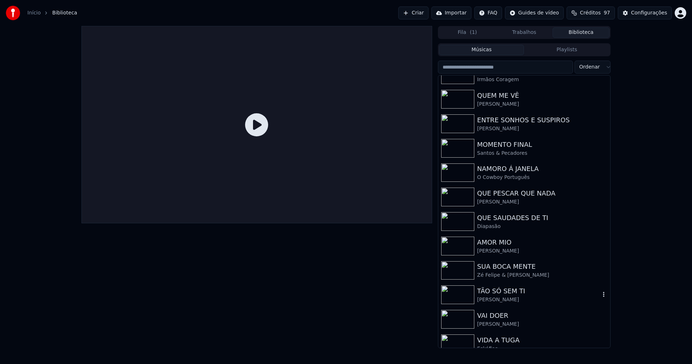
scroll to position [168, 0]
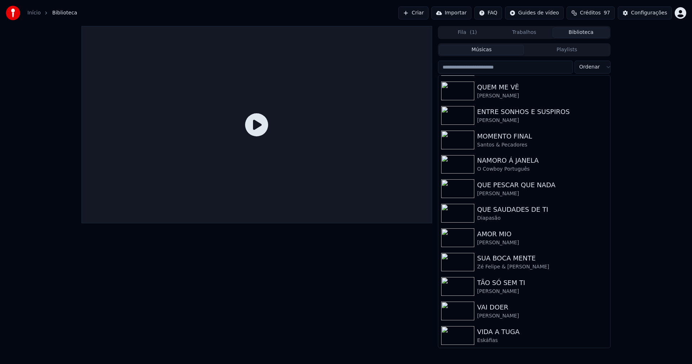
click at [34, 14] on link "Início" at bounding box center [33, 12] width 13 height 7
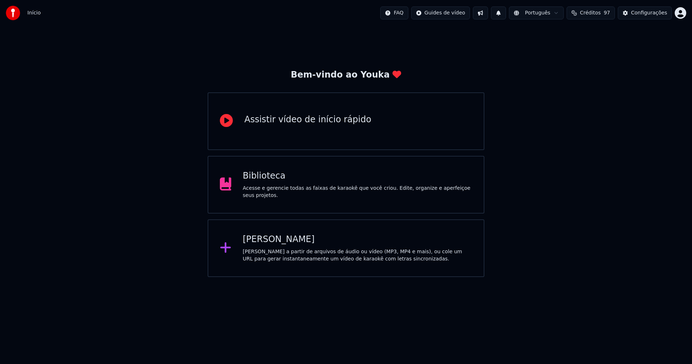
click at [284, 249] on div "[PERSON_NAME] a partir de arquivos de áudio ou vídeo (MP3, MP4 e mais), ou cole…" at bounding box center [358, 255] width 230 height 14
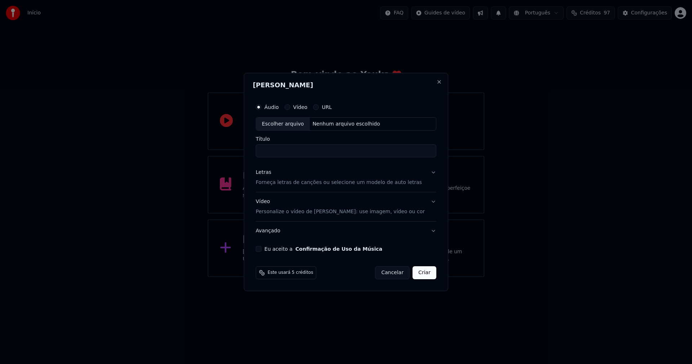
click at [290, 120] on div "Escolher arquivo" at bounding box center [283, 123] width 54 height 13
type input "**********"
click at [270, 174] on div "Letras" at bounding box center [263, 172] width 15 height 7
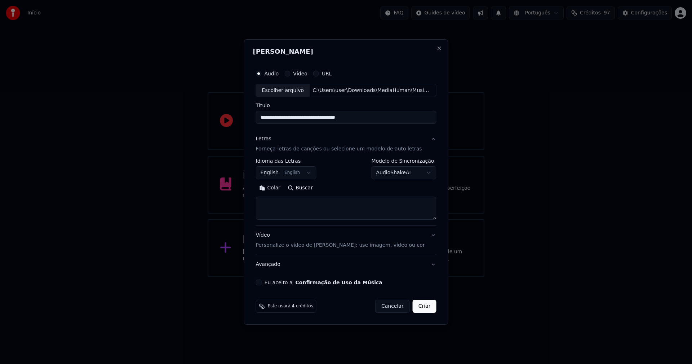
click at [290, 172] on body "**********" at bounding box center [346, 138] width 692 height 277
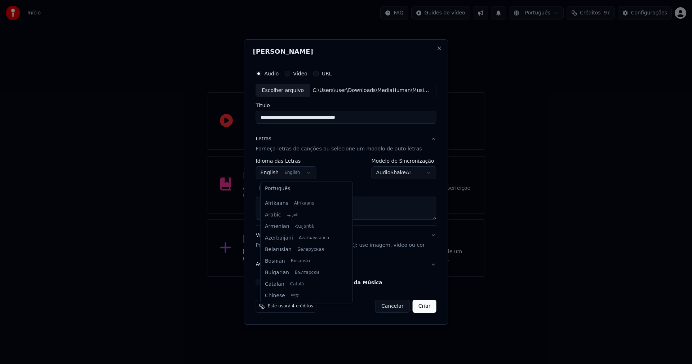
scroll to position [58, 0]
select select "**"
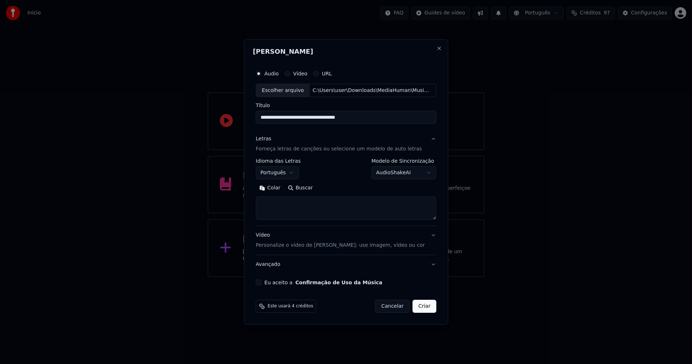
click at [275, 188] on button "Colar" at bounding box center [270, 188] width 28 height 12
click at [261, 284] on button "Eu aceito a Confirmação de Uso da Música" at bounding box center [259, 282] width 6 height 6
click at [426, 309] on button "Criar" at bounding box center [425, 305] width 24 height 13
type textarea "**********"
